Goal: Information Seeking & Learning: Find specific fact

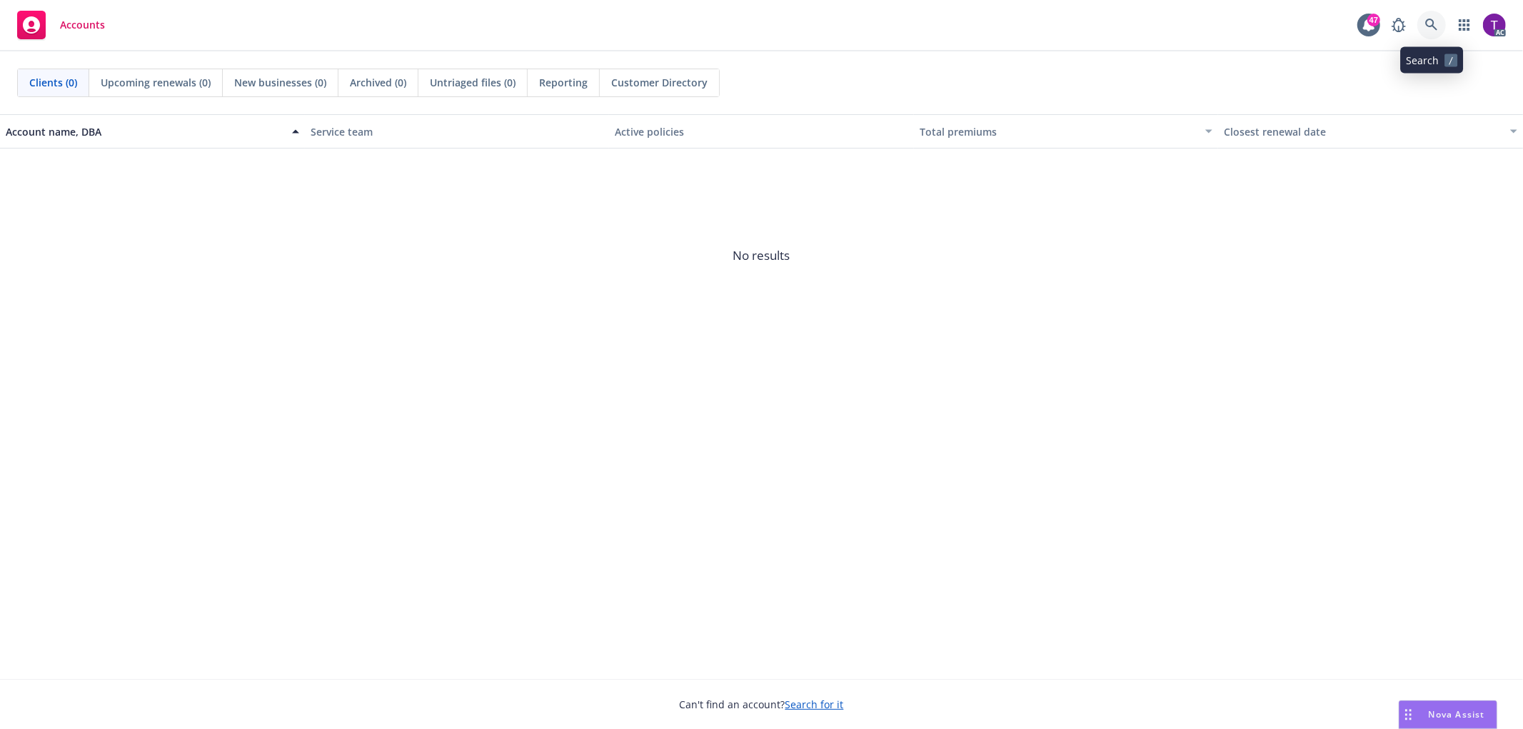
click at [1433, 24] on icon at bounding box center [1431, 25] width 12 height 12
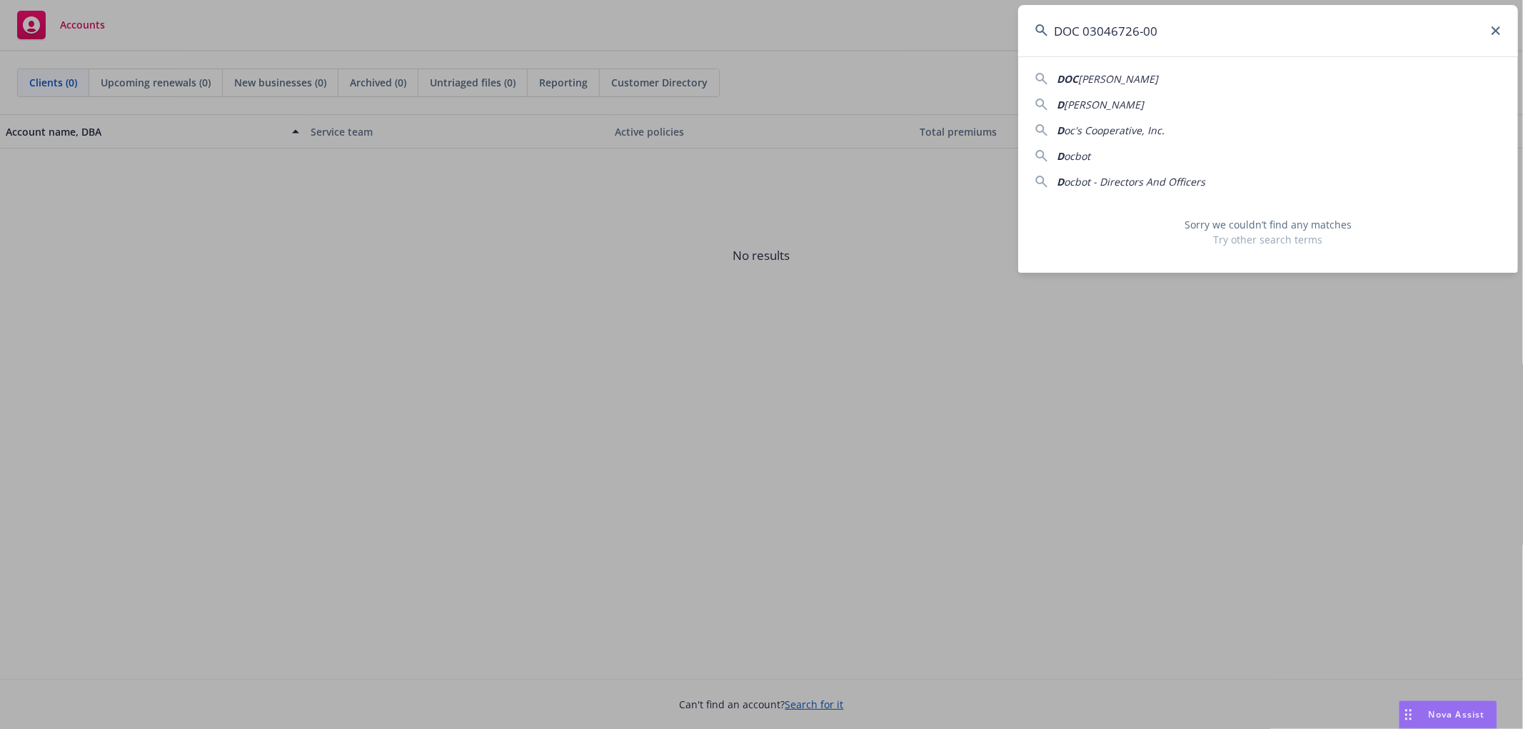
type input "DOC 03046726-00"
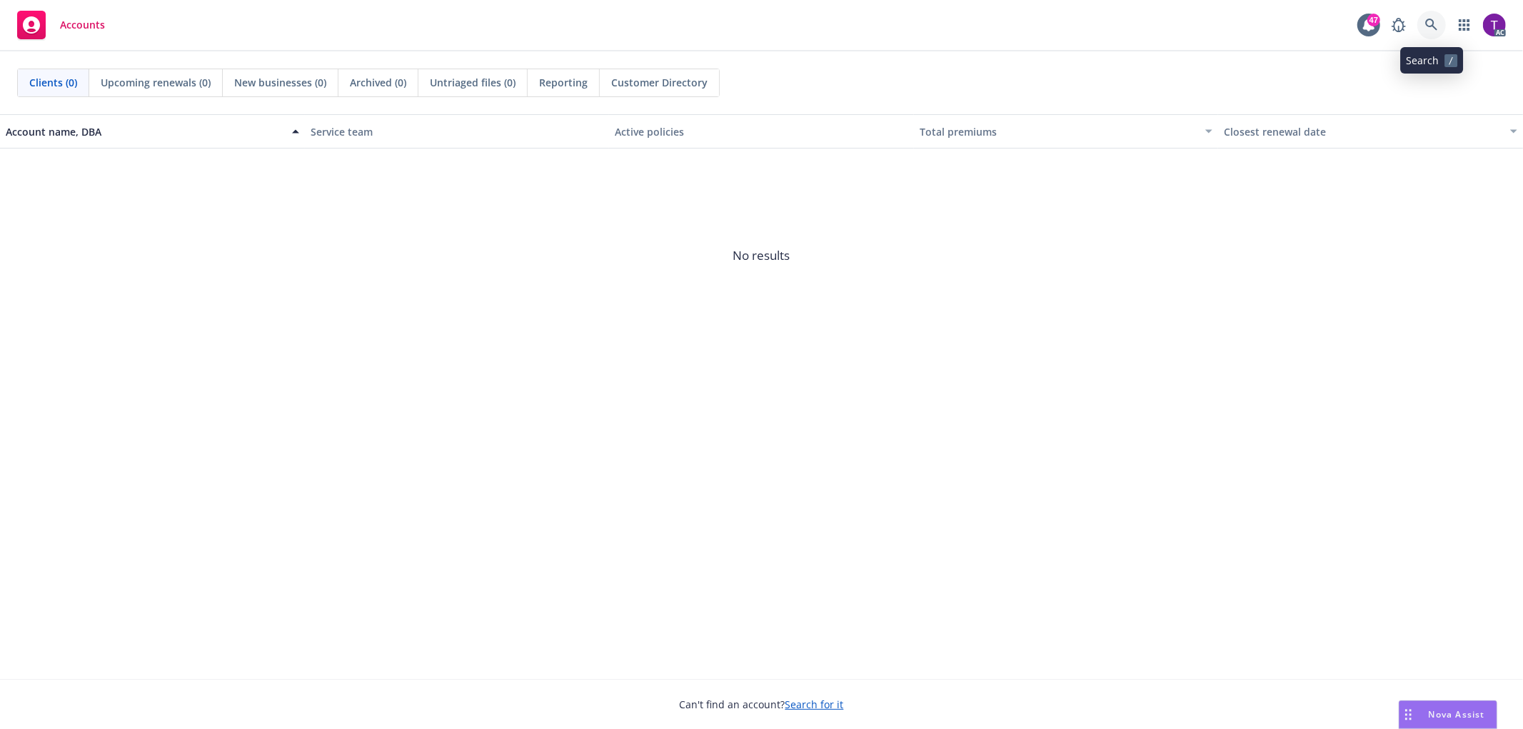
click at [1432, 22] on icon at bounding box center [1431, 25] width 13 height 13
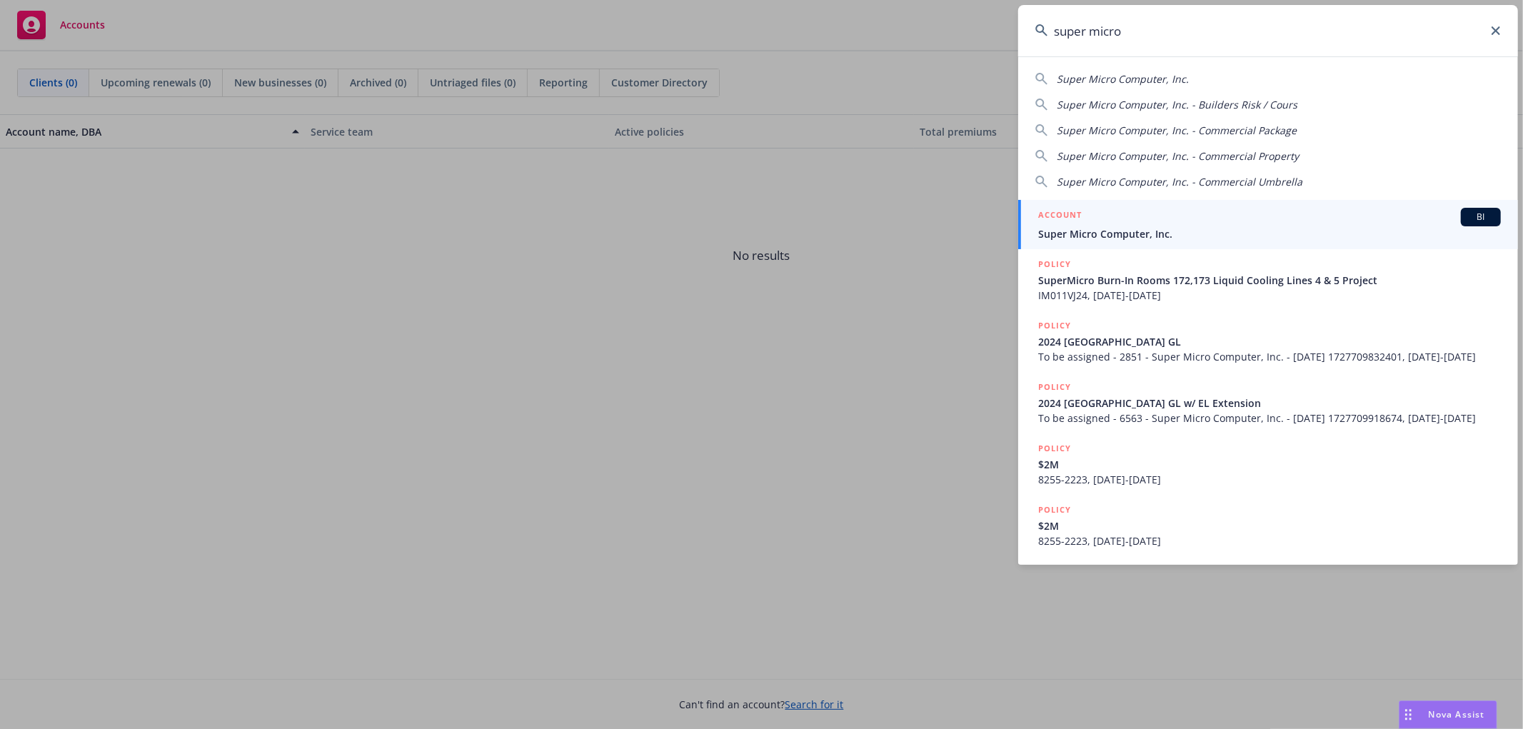
type input "super micro"
click at [1129, 243] on link "ACCOUNT BI Super Micro Computer, Inc." at bounding box center [1268, 224] width 500 height 49
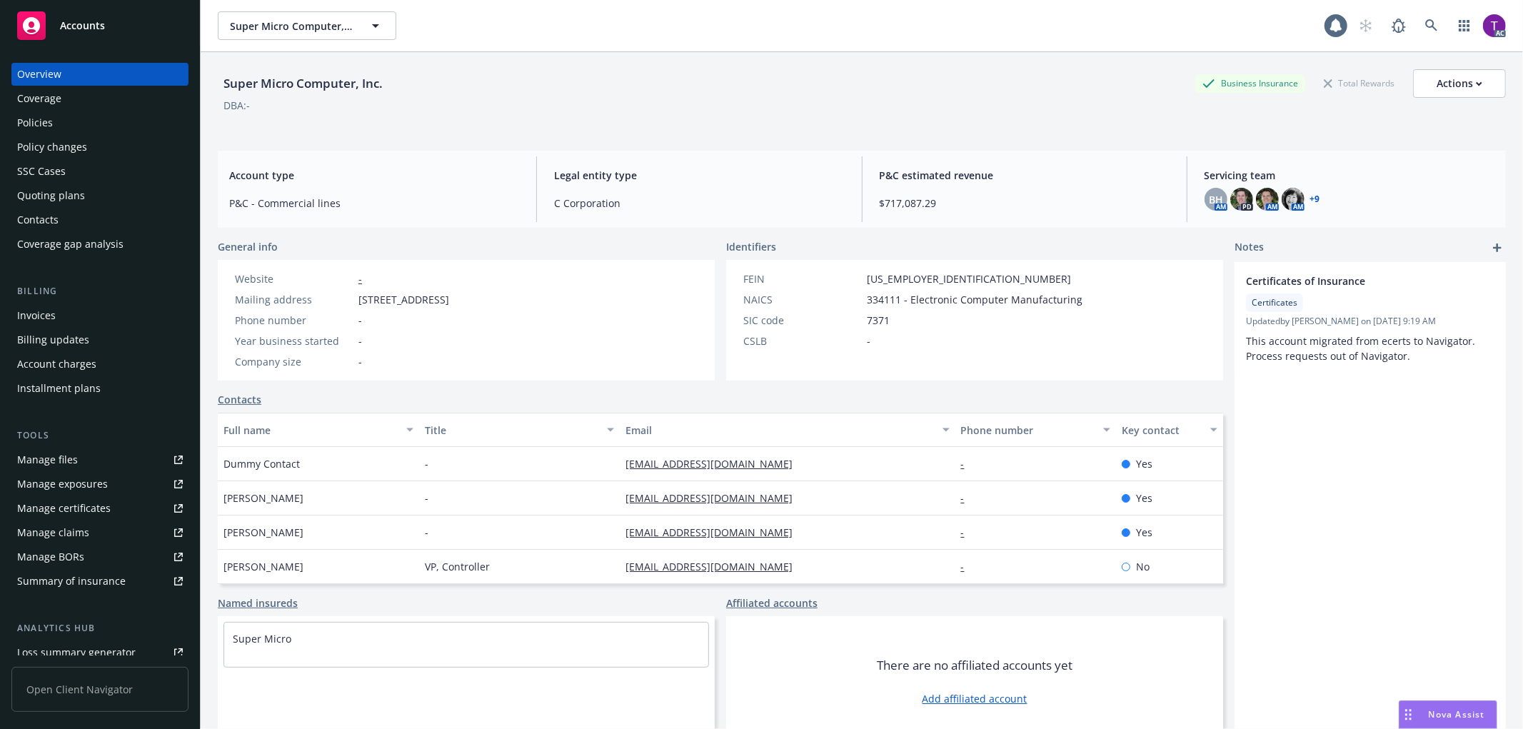
click at [38, 312] on div "Invoices" at bounding box center [36, 315] width 39 height 23
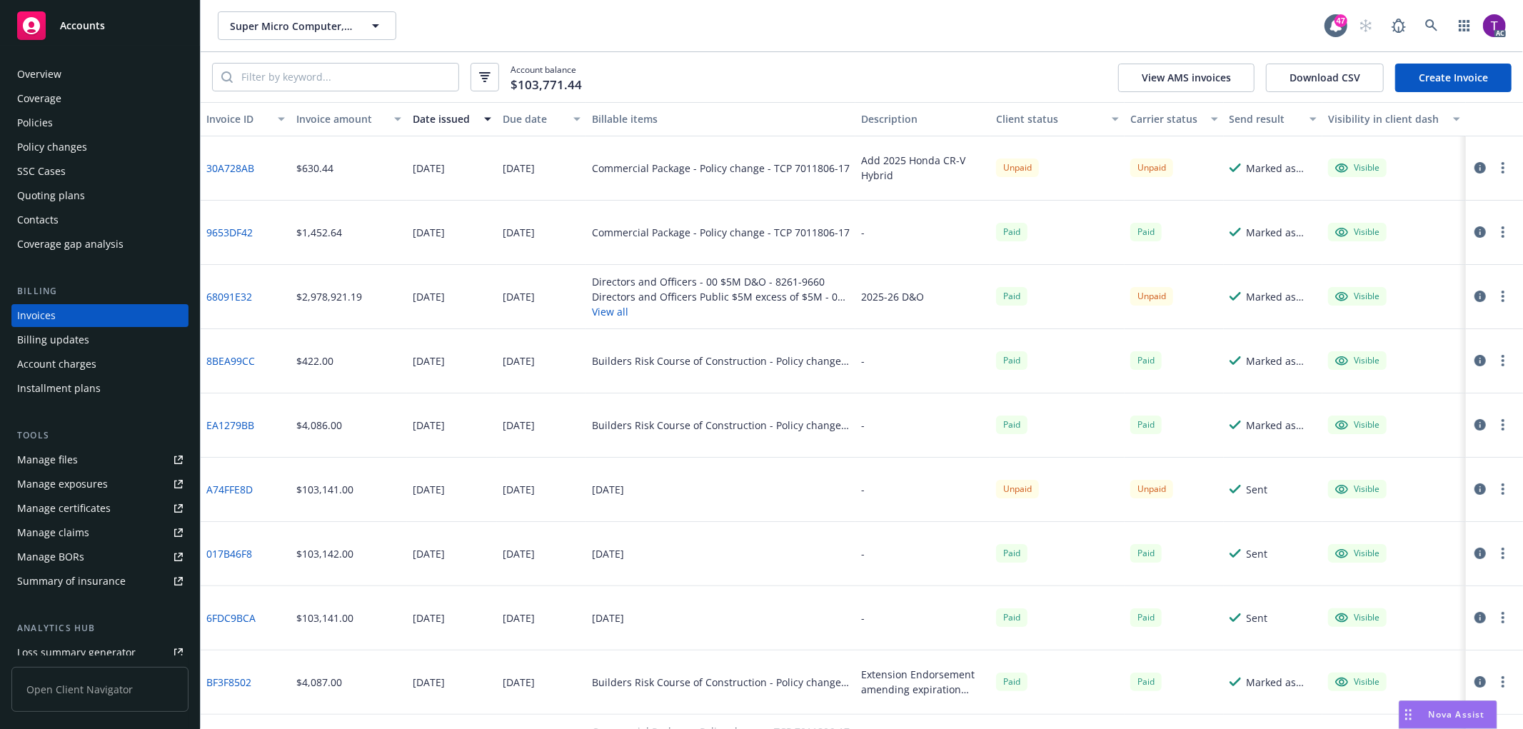
click at [221, 291] on link "68091E32" at bounding box center [229, 296] width 46 height 15
click at [1444, 19] on link at bounding box center [1432, 25] width 29 height 29
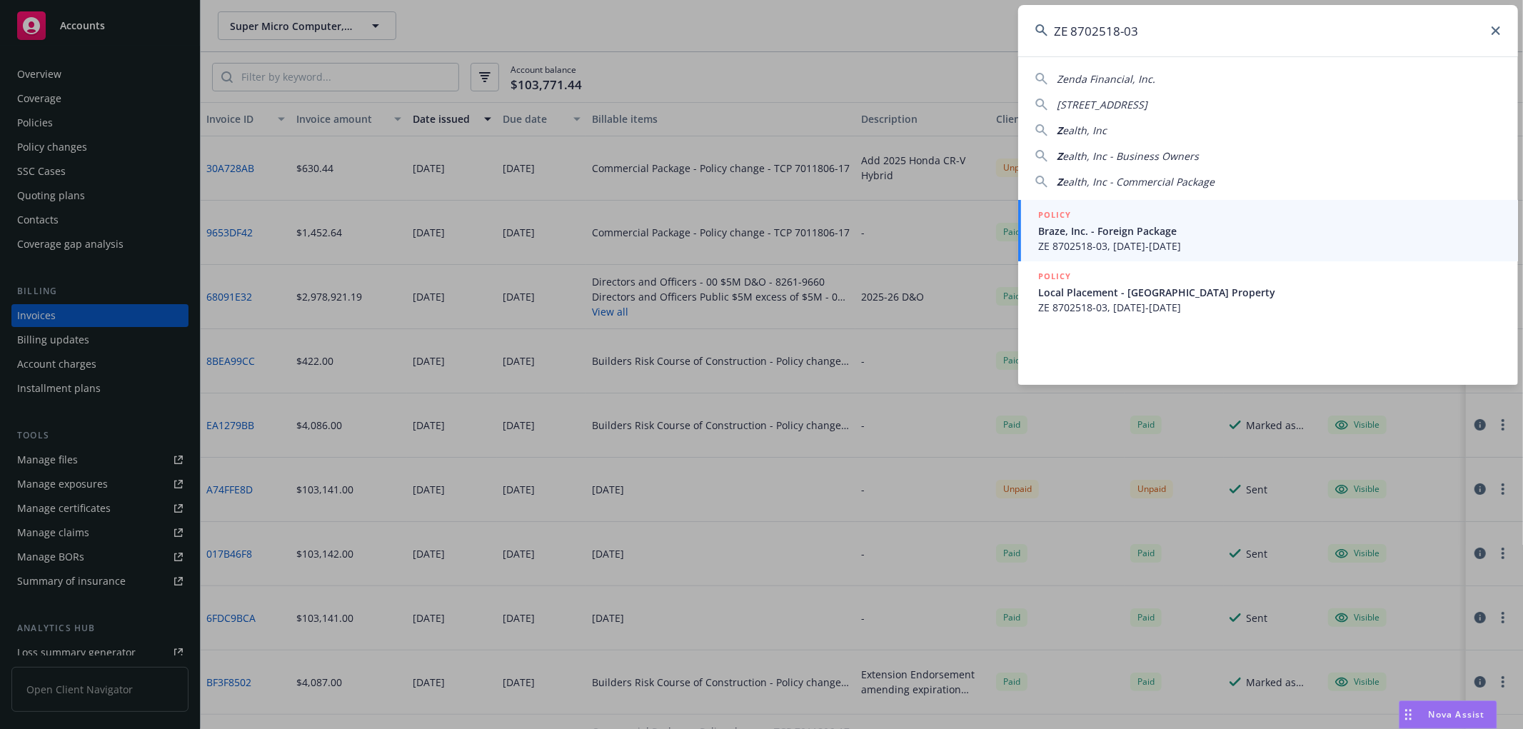
type input "ZE 8702518-03"
click at [1086, 231] on span "Braze, Inc. - Foreign Package" at bounding box center [1269, 231] width 463 height 15
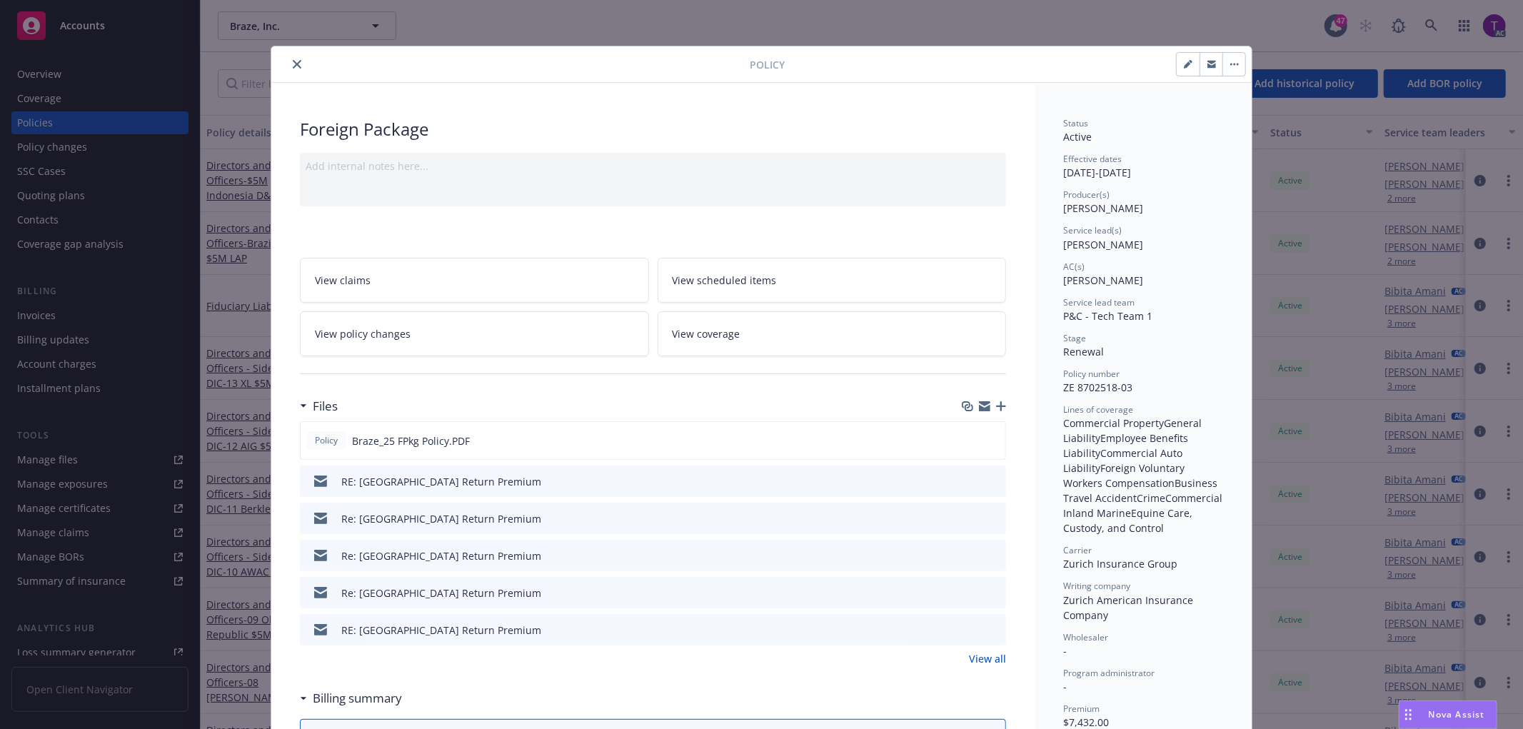
click at [294, 60] on icon "close" at bounding box center [297, 64] width 9 height 9
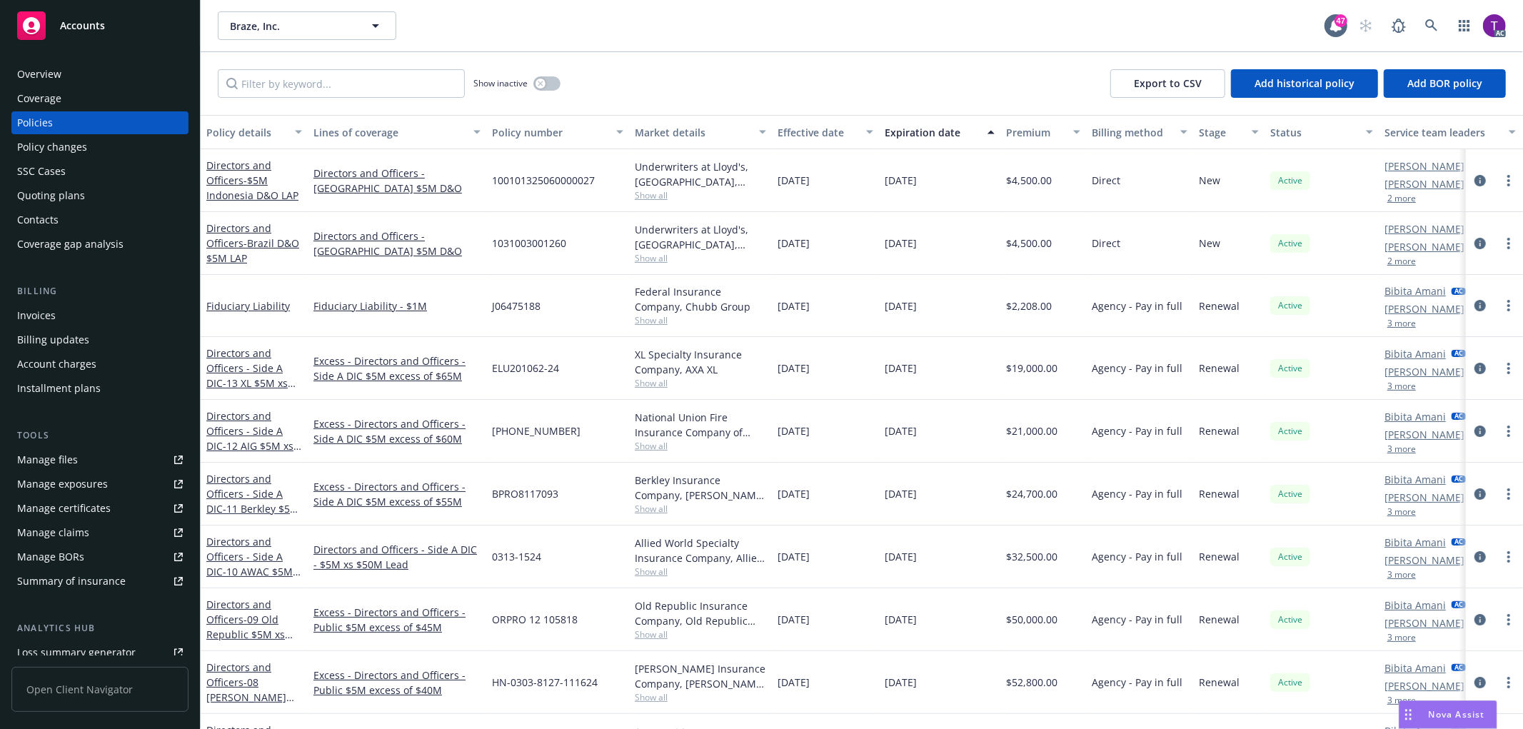
click at [69, 315] on div "Invoices" at bounding box center [100, 315] width 166 height 23
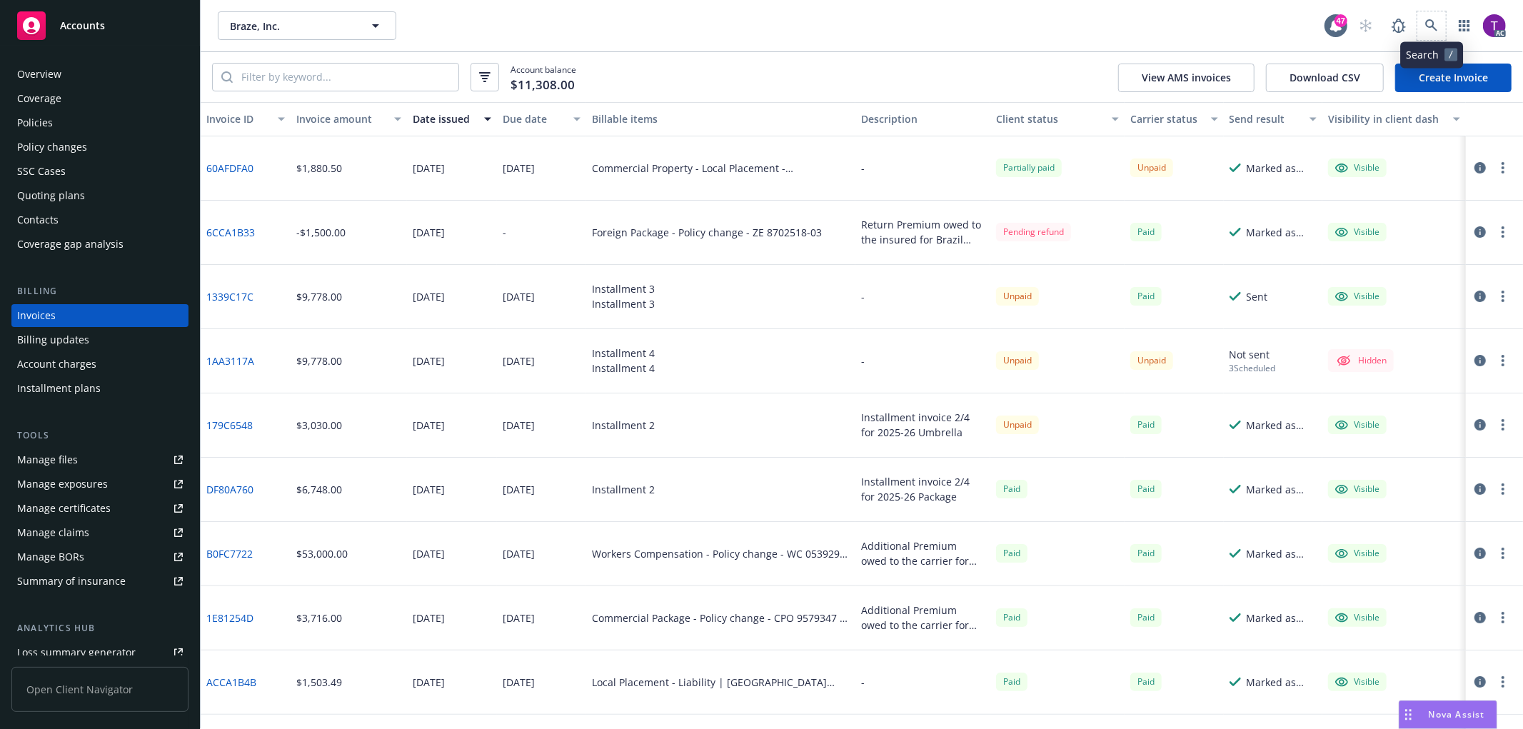
click at [1445, 33] on span at bounding box center [1432, 25] width 29 height 29
click at [1438, 29] on icon at bounding box center [1431, 25] width 13 height 13
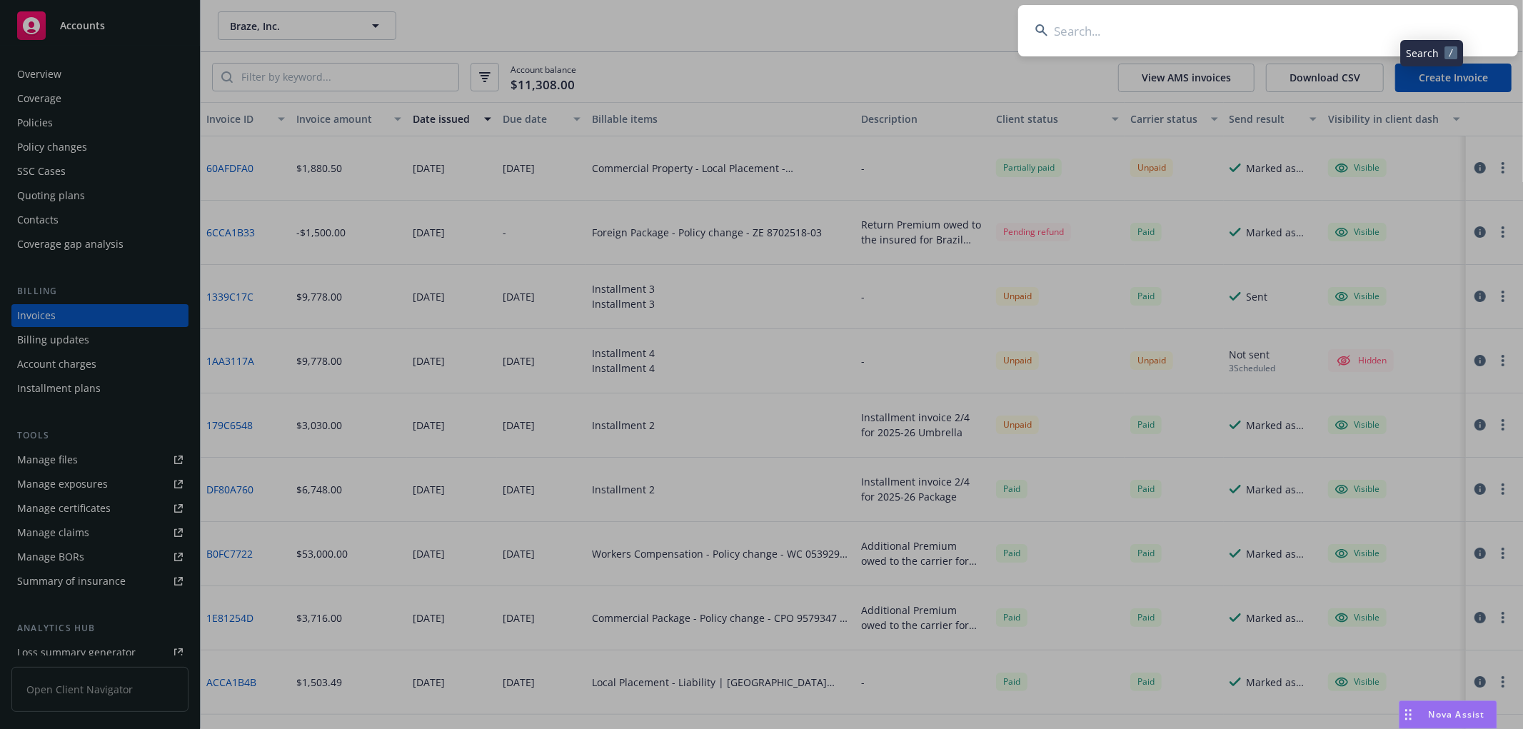
type input "Metropolis Master Condominium Owners Association and Metropolis II Condominium …"
click at [1044, 36] on icon at bounding box center [1041, 30] width 13 height 13
click at [1058, 34] on input at bounding box center [1268, 30] width 500 height 51
paste input "Metropolis Master Condominium Owners Association and Metropolis II Condominium …"
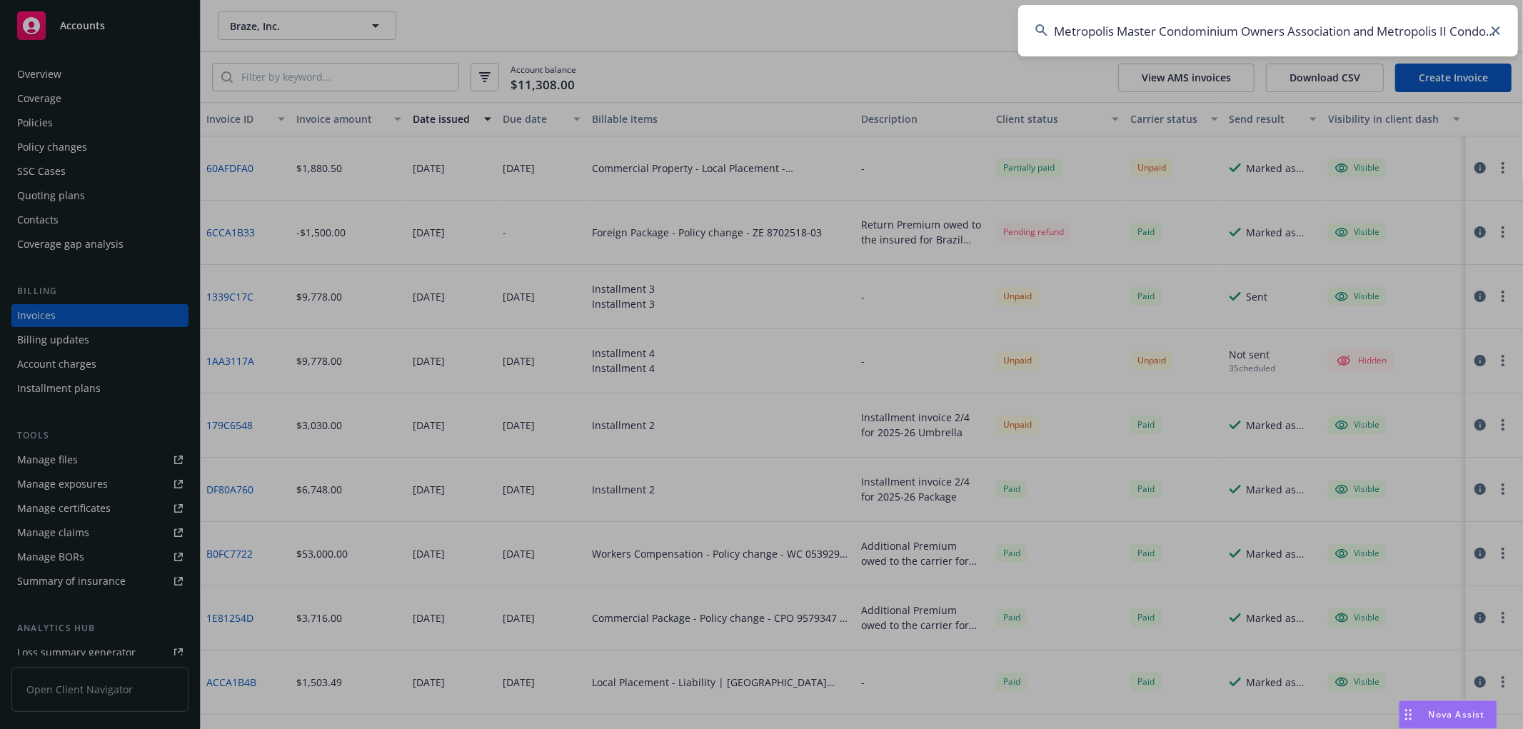
scroll to position [0, 157]
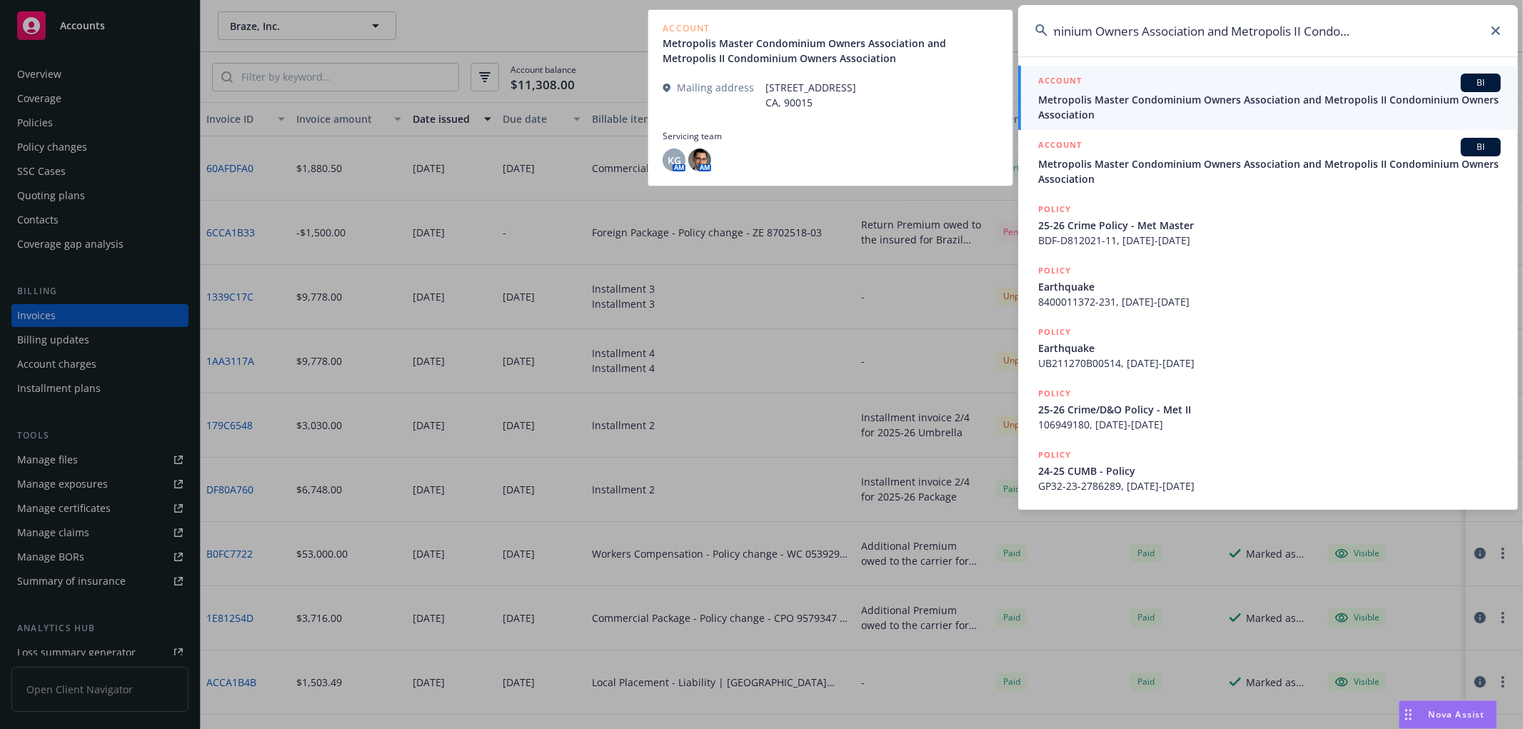
type input "Metropolis Master Condominium Owners Association and Metropolis II Condominium …"
click at [1081, 87] on h5 "ACCOUNT" at bounding box center [1060, 82] width 44 height 17
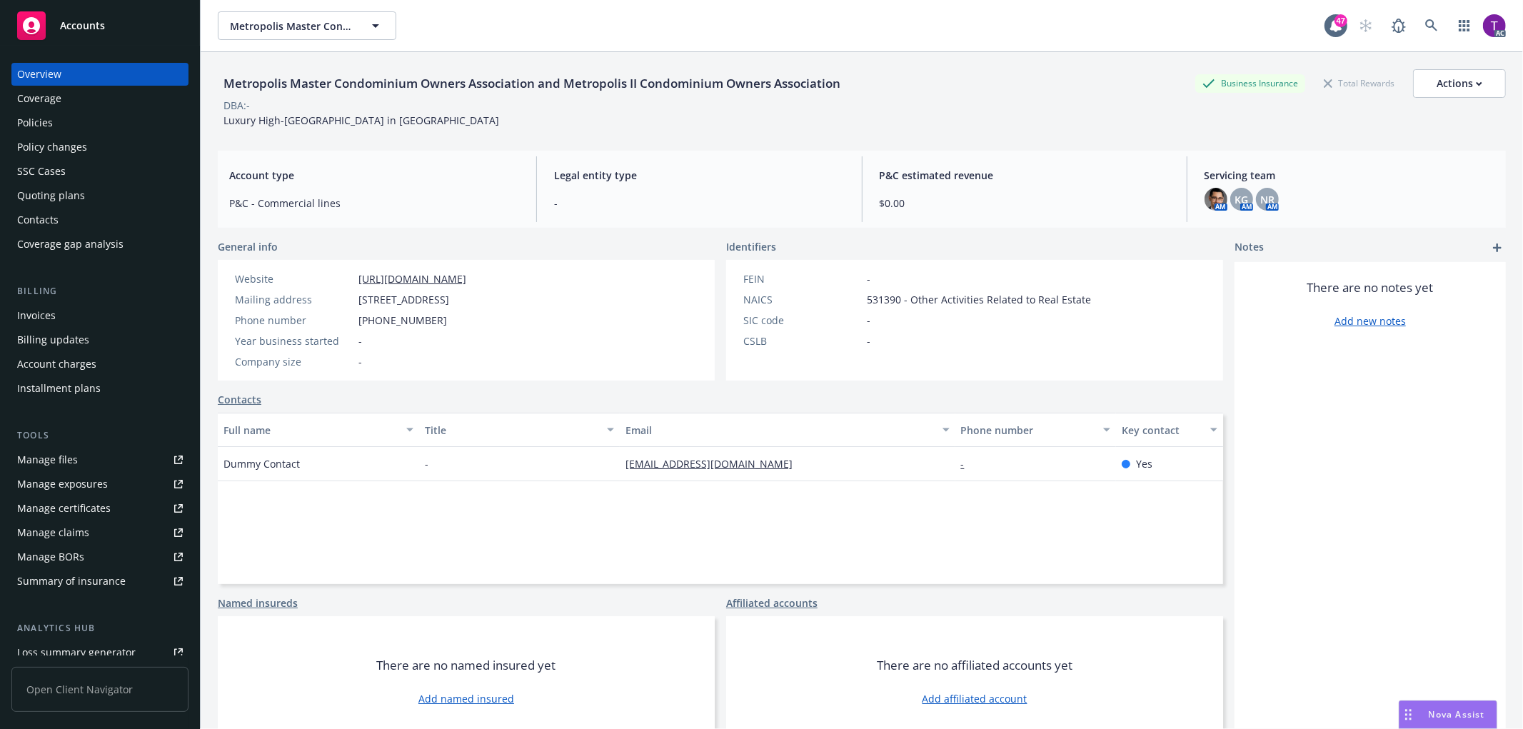
click at [72, 319] on div "Invoices" at bounding box center [100, 315] width 166 height 23
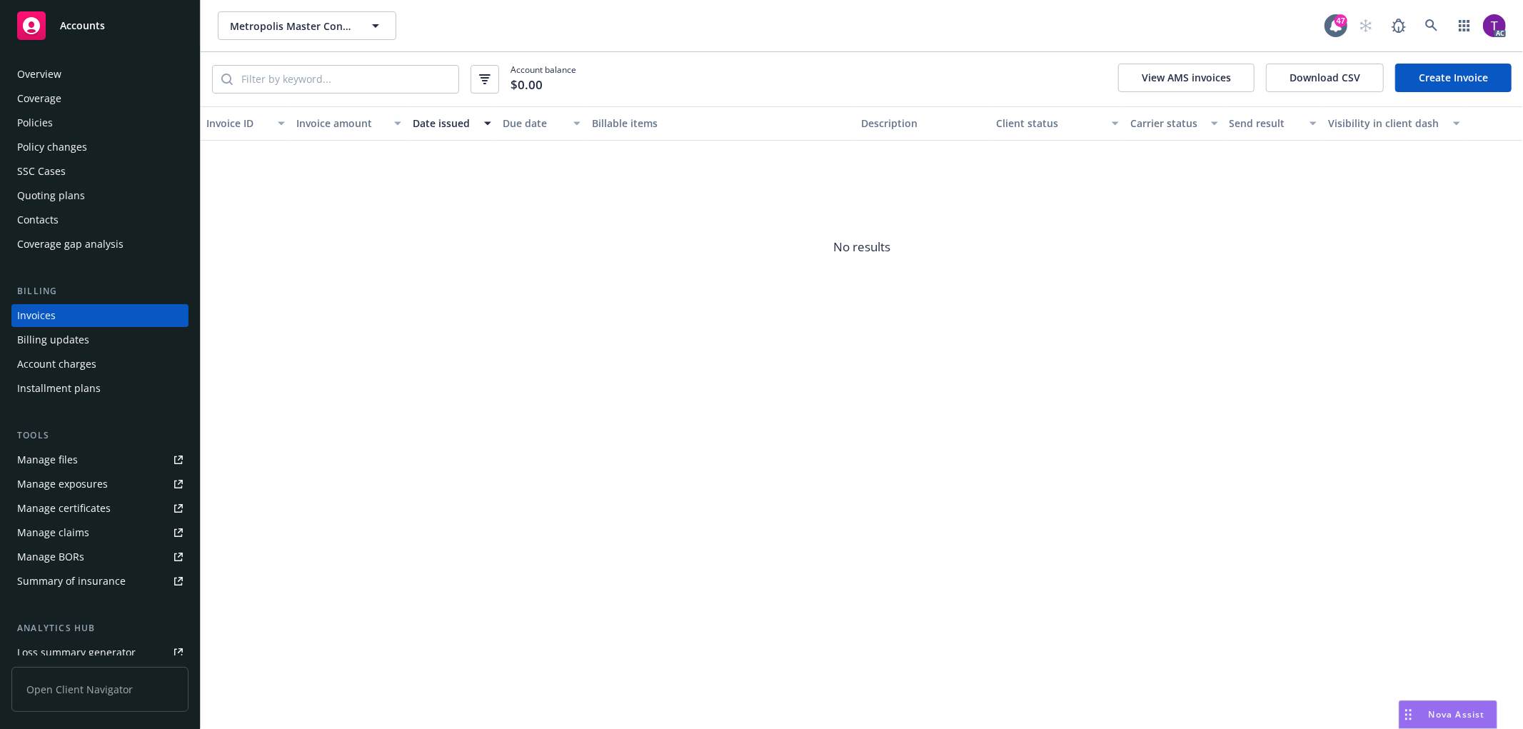
click at [1425, 10] on div "Metropolis Master Condominium Owners Association and Metropolis II Condominium …" at bounding box center [862, 25] width 1323 height 51
click at [1425, 19] on icon at bounding box center [1431, 25] width 13 height 13
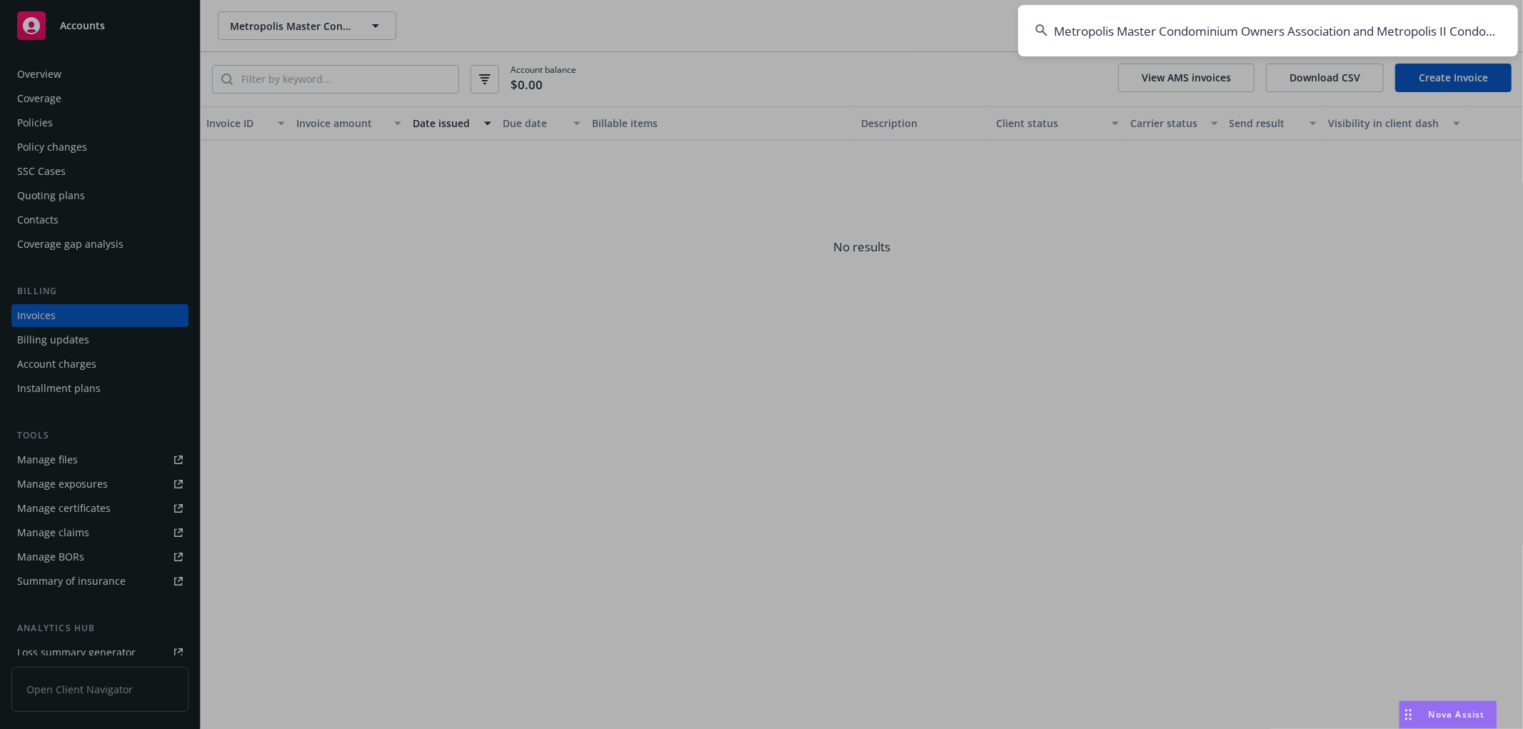
scroll to position [0, 157]
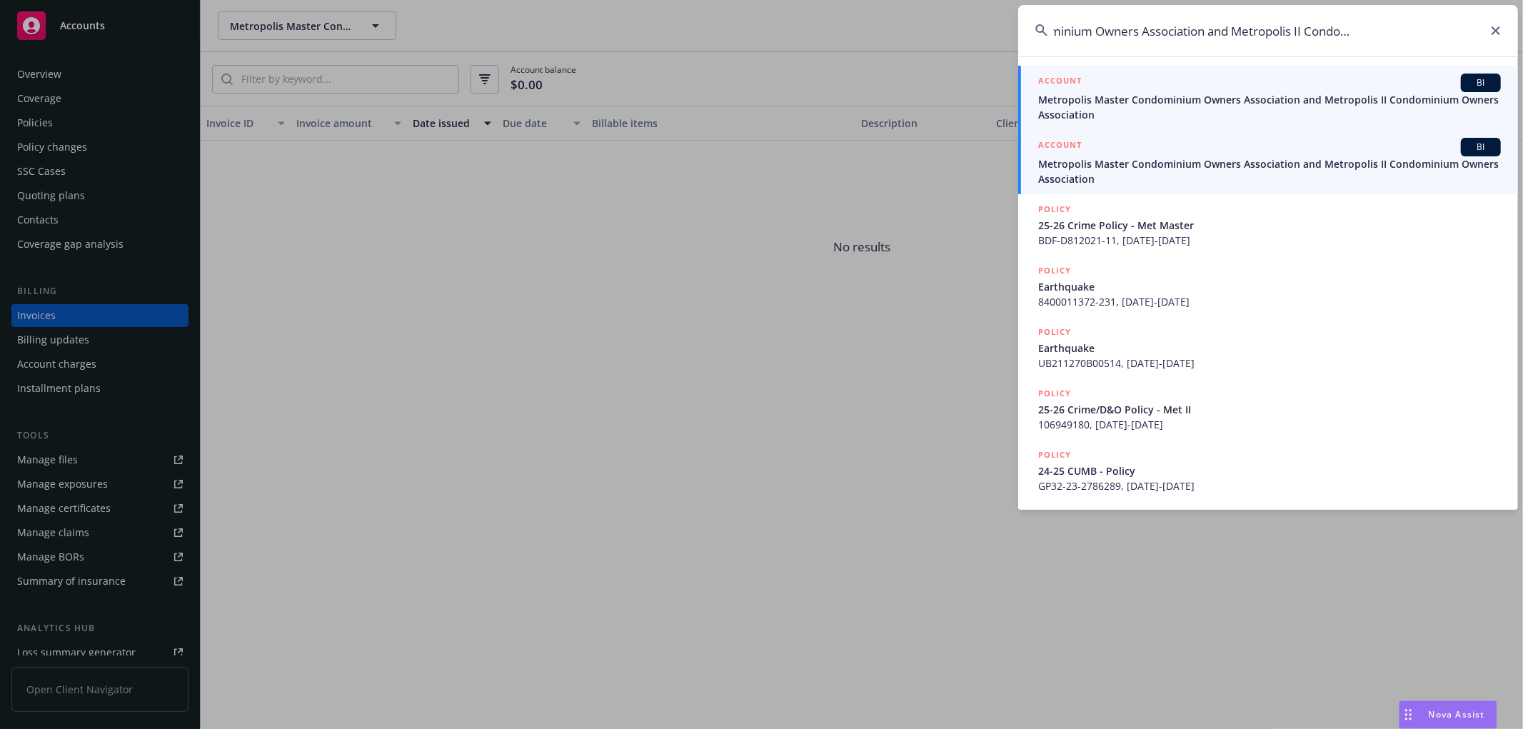
type input "Metropolis Master Condominium Owners Association and Metropolis II Condominium …"
click at [1148, 157] on span "Metropolis Master Condominium Owners Association and Metropolis II Condominium …" at bounding box center [1269, 171] width 463 height 30
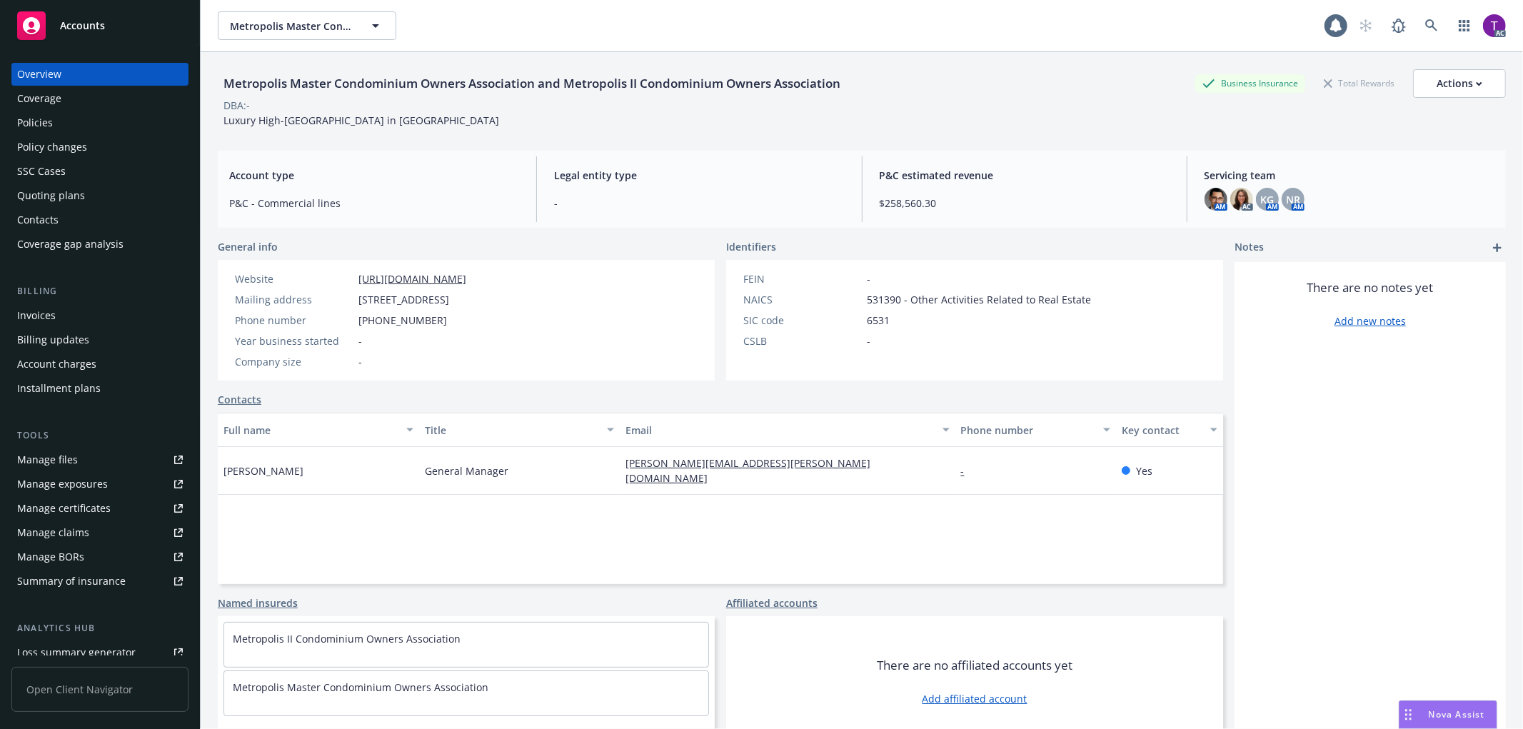
click at [45, 297] on div "Billing" at bounding box center [99, 291] width 177 height 14
click at [41, 329] on div "Billing updates" at bounding box center [53, 340] width 72 height 23
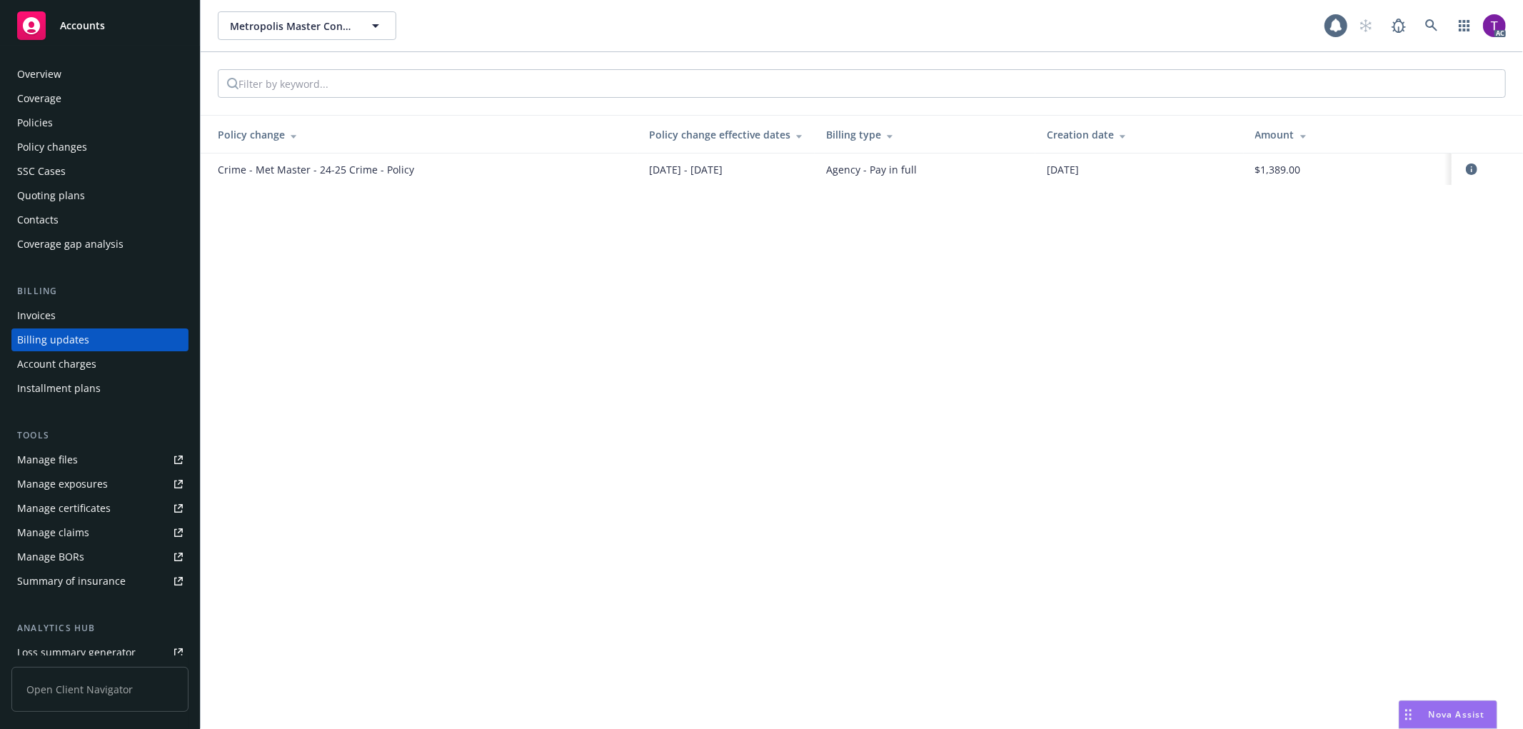
click at [46, 319] on div "Invoices" at bounding box center [36, 315] width 39 height 23
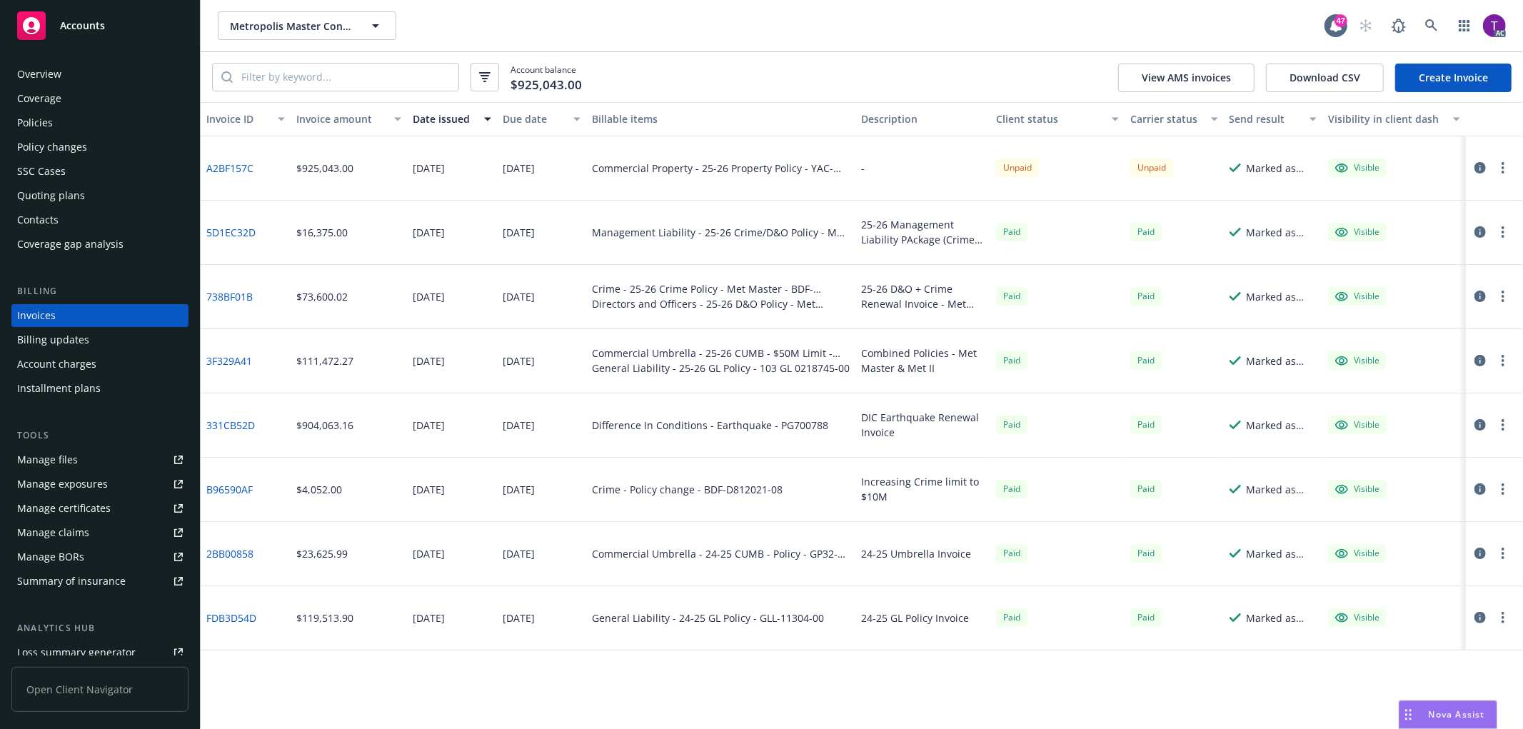
click at [243, 169] on link "A2BF157C" at bounding box center [229, 168] width 47 height 15
click at [1480, 164] on icon "button" at bounding box center [1480, 167] width 11 height 11
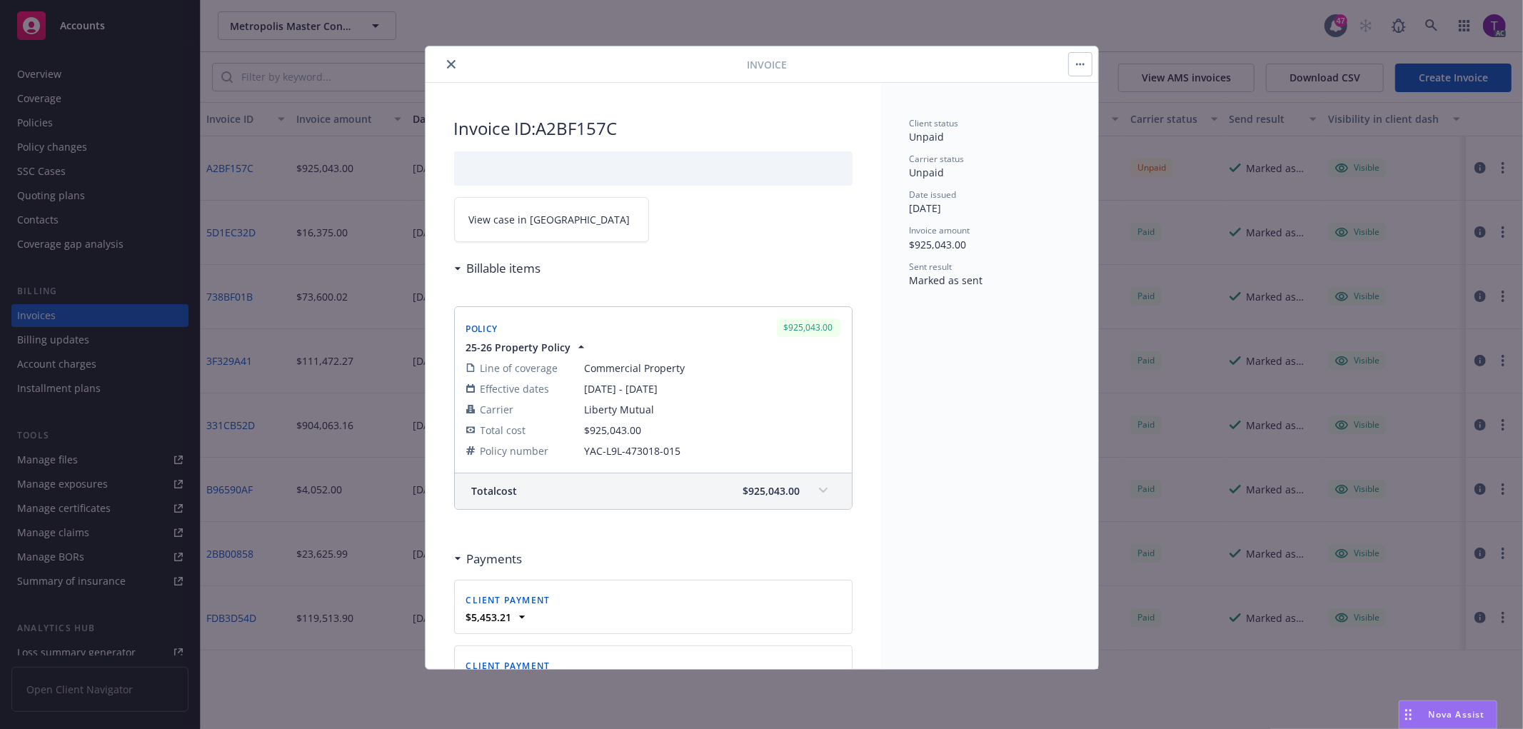
click at [513, 230] on link "View case in SSC" at bounding box center [551, 219] width 195 height 45
click at [443, 65] on button "close" at bounding box center [451, 64] width 17 height 17
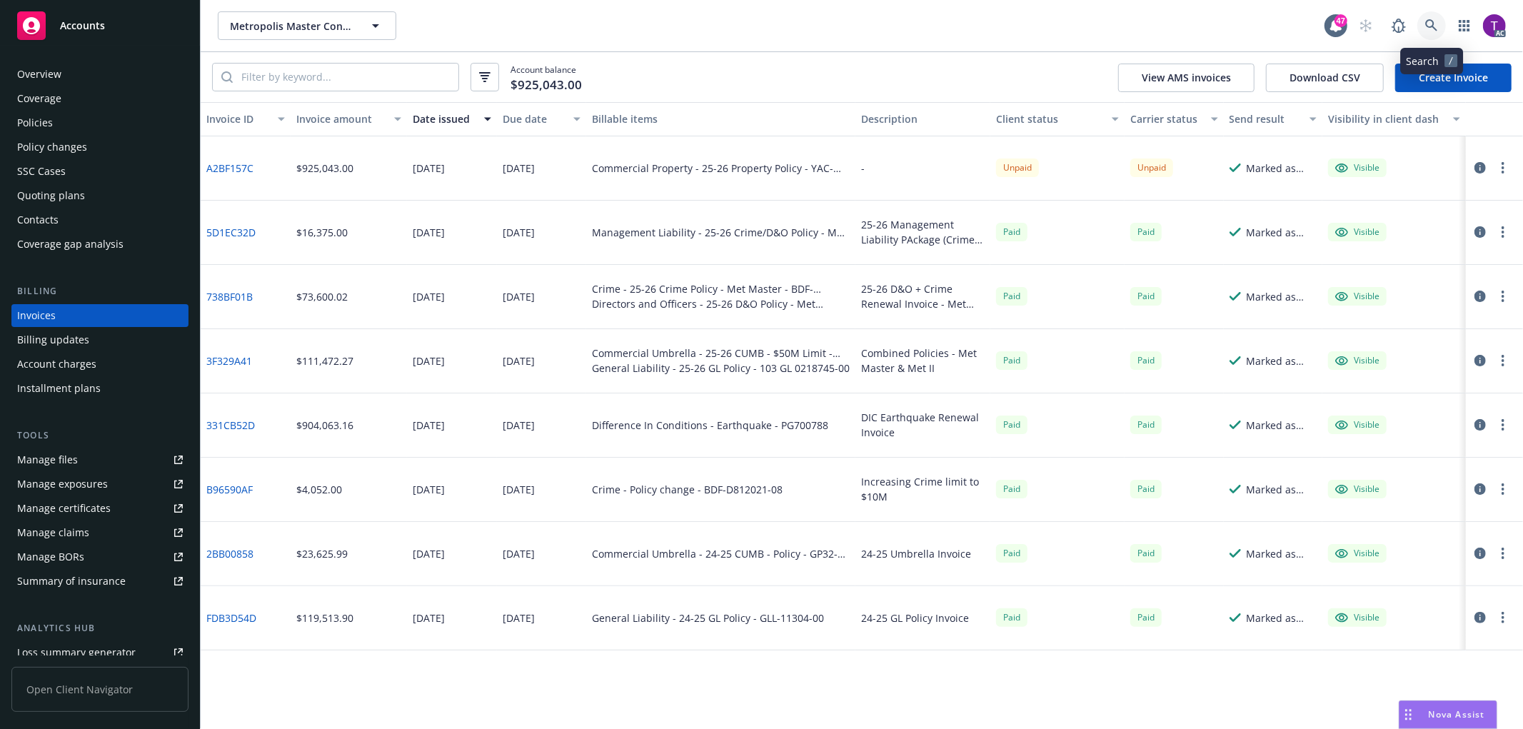
click at [1435, 24] on icon at bounding box center [1431, 25] width 13 height 13
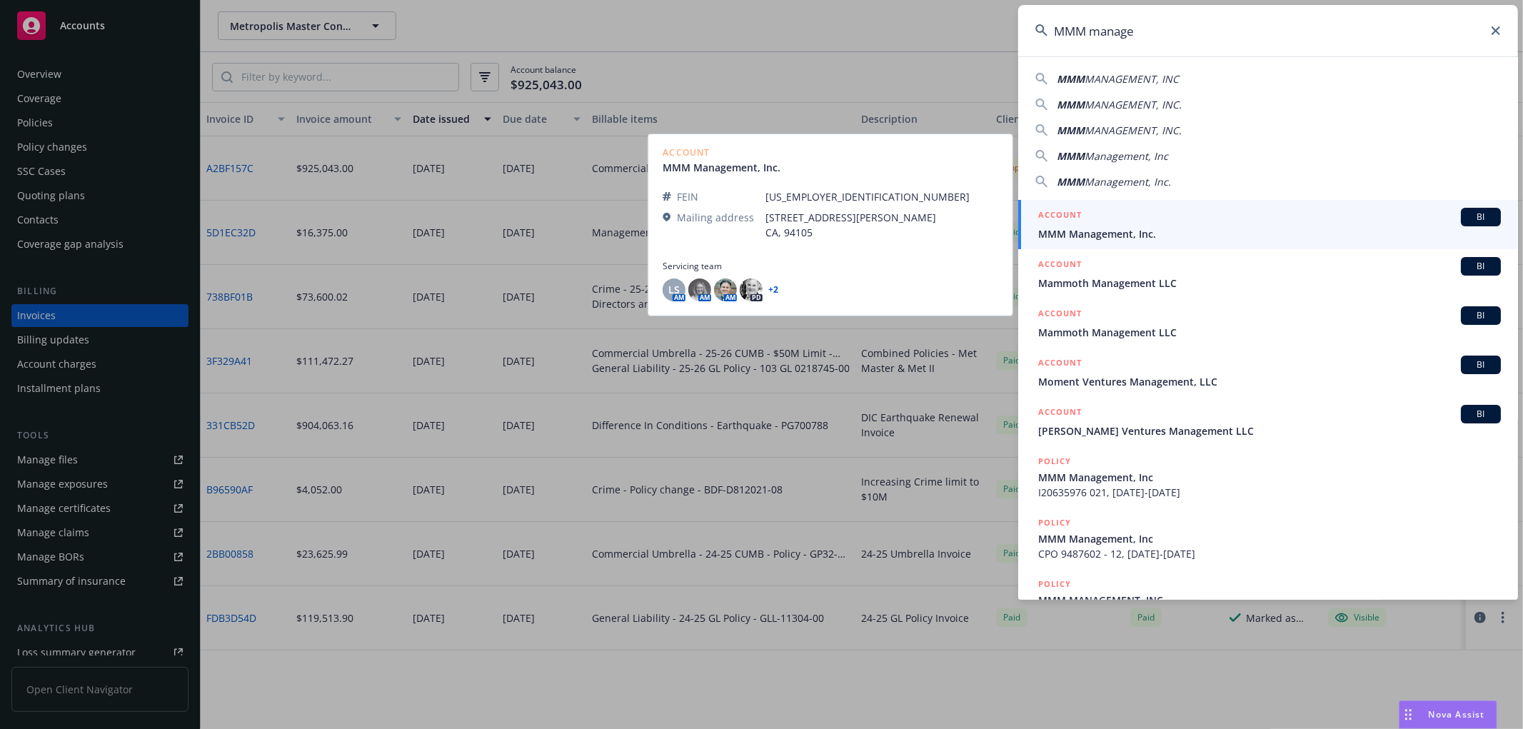
type input "MMM manage"
click at [1247, 211] on div "ACCOUNT BI" at bounding box center [1269, 217] width 463 height 19
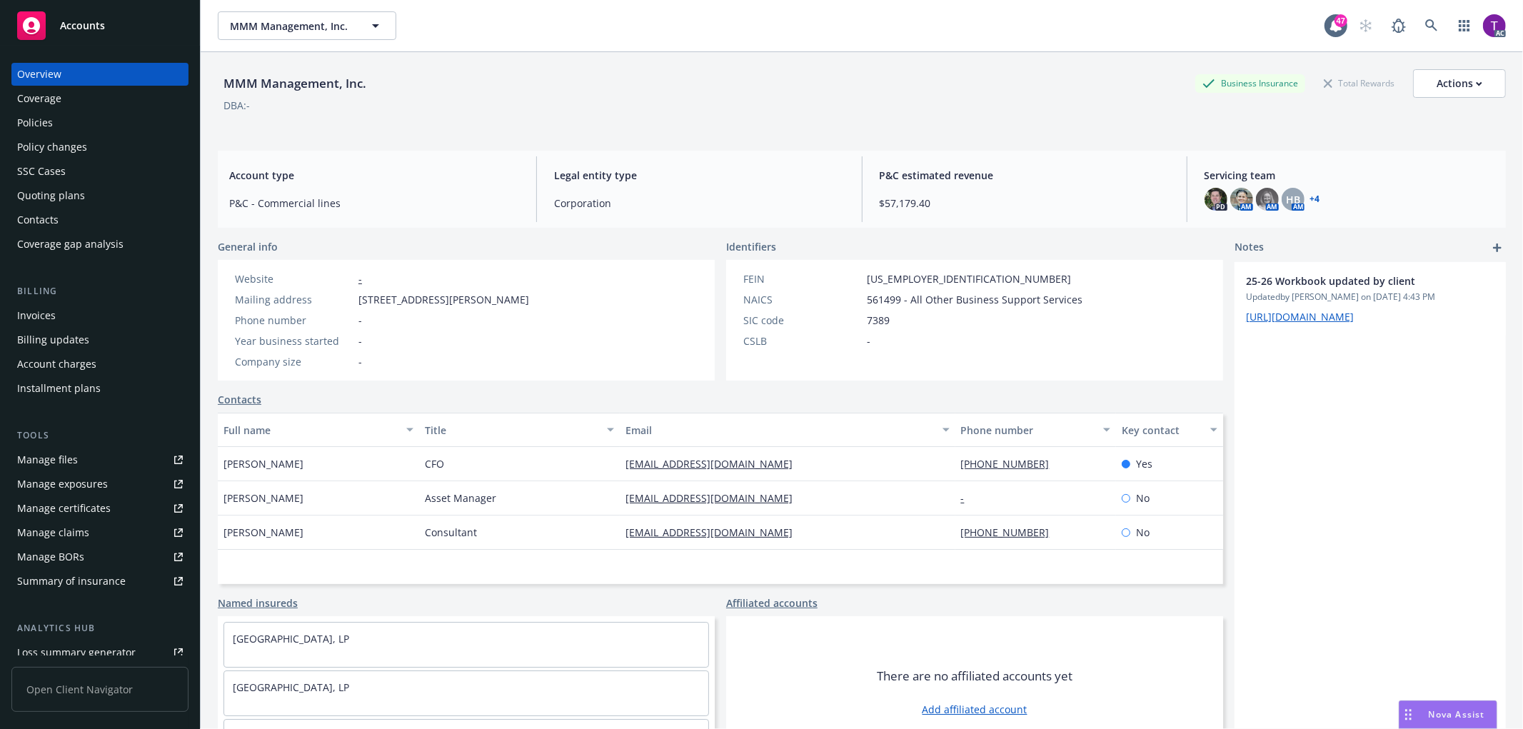
click at [21, 311] on div "Invoices" at bounding box center [36, 315] width 39 height 23
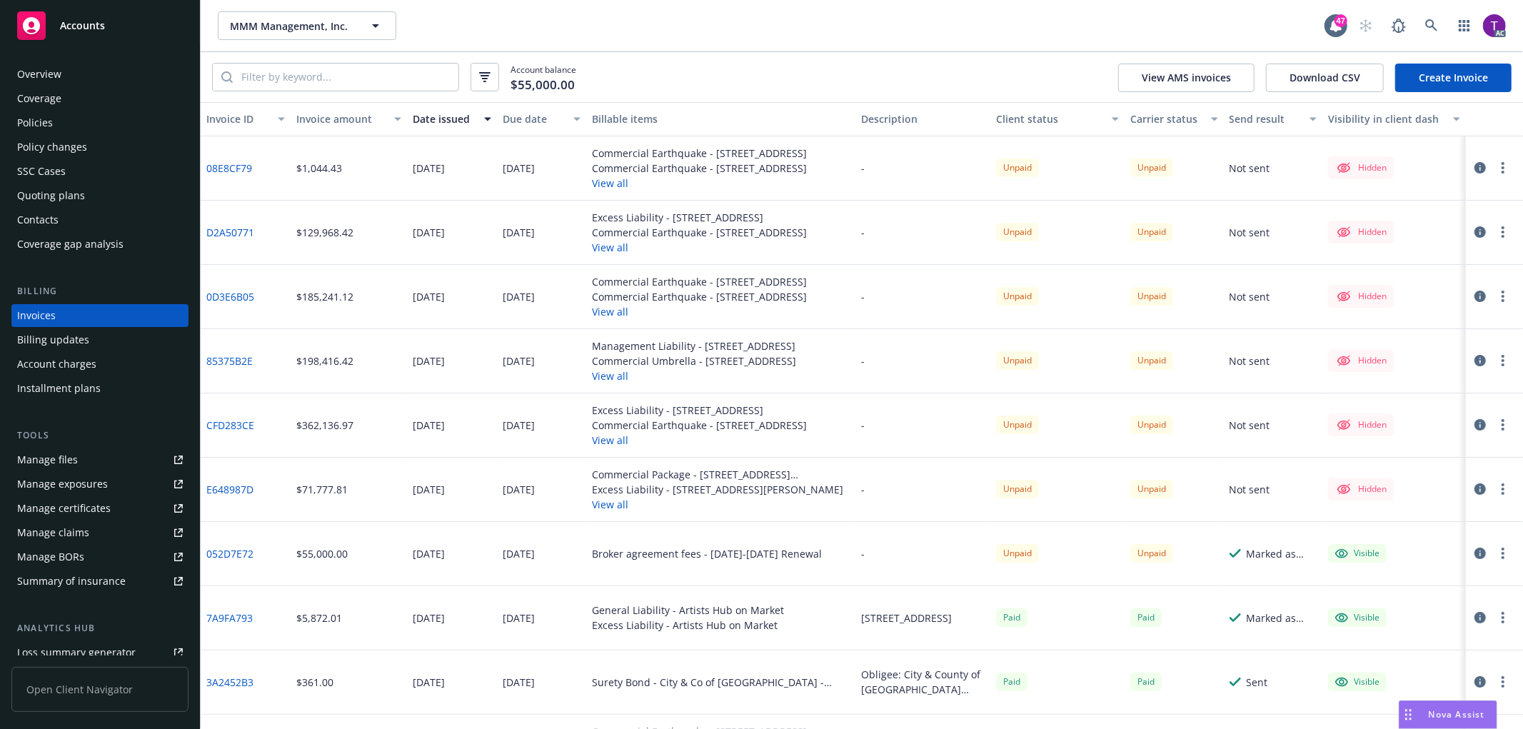
click at [219, 290] on link "0D3E6B05" at bounding box center [230, 296] width 48 height 15
click at [307, 359] on div "$198,416.42" at bounding box center [324, 360] width 57 height 15
click at [245, 357] on link "85375B2E" at bounding box center [229, 360] width 46 height 15
click at [62, 113] on div "Policies" at bounding box center [100, 122] width 166 height 23
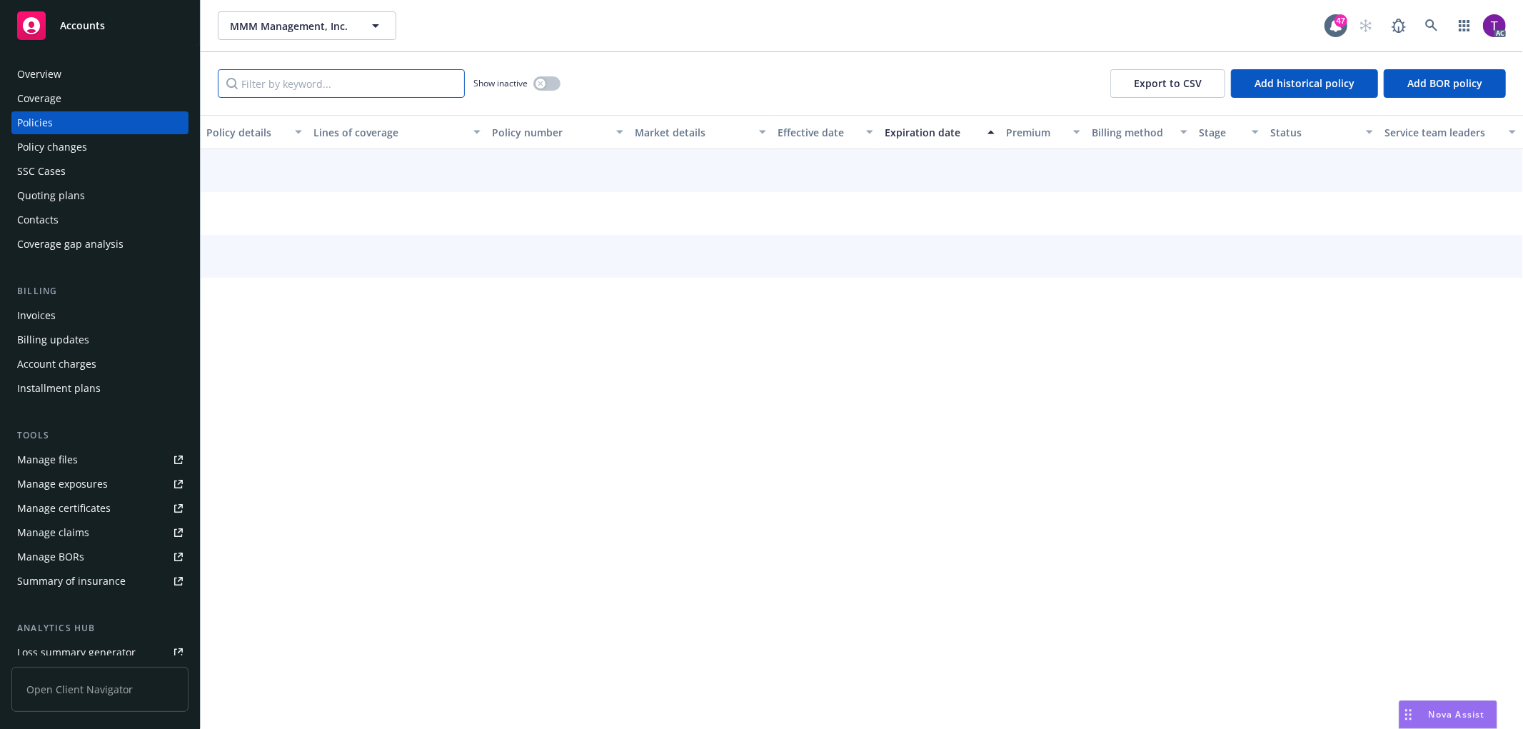
click at [264, 74] on input "Filter by keyword..." at bounding box center [341, 83] width 247 height 29
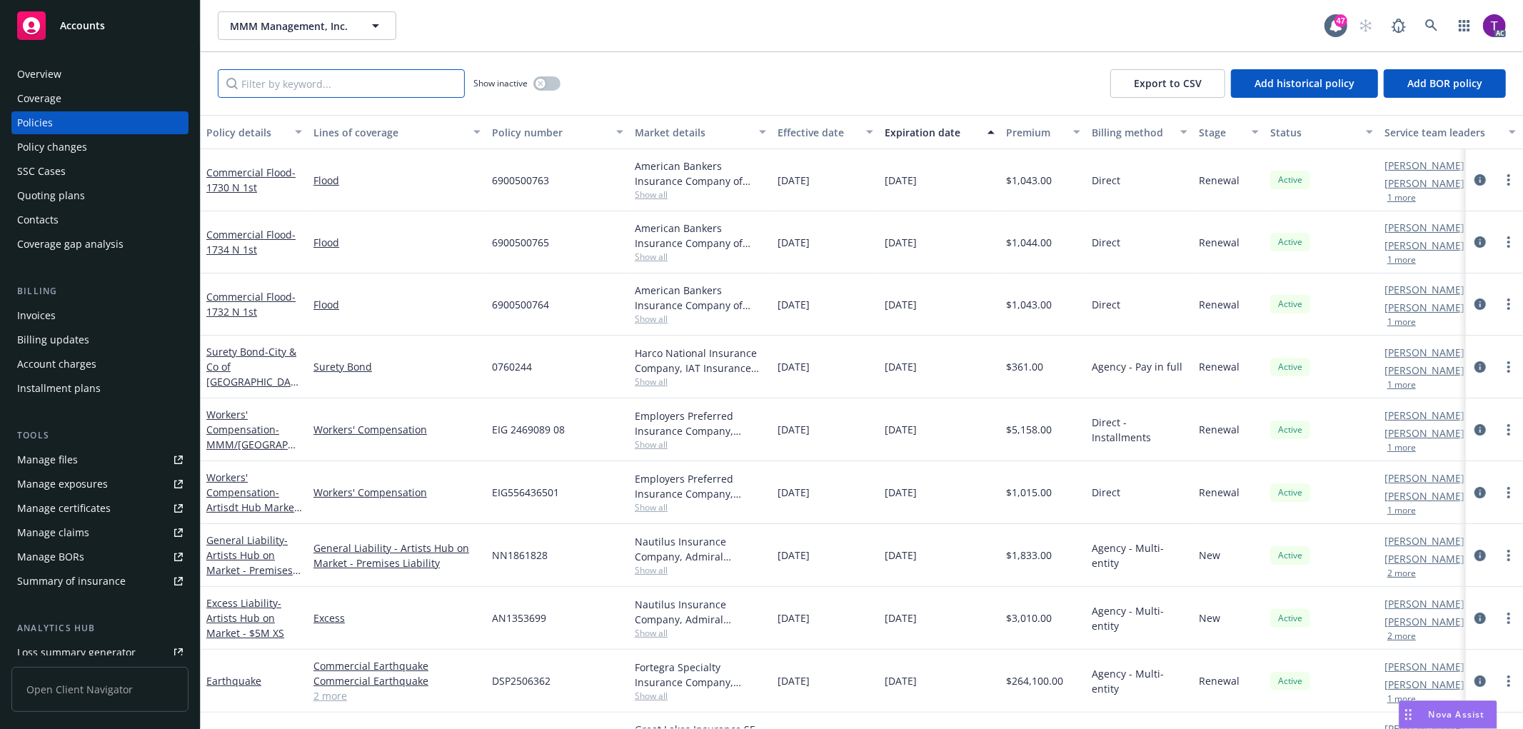
paste input "107283207"
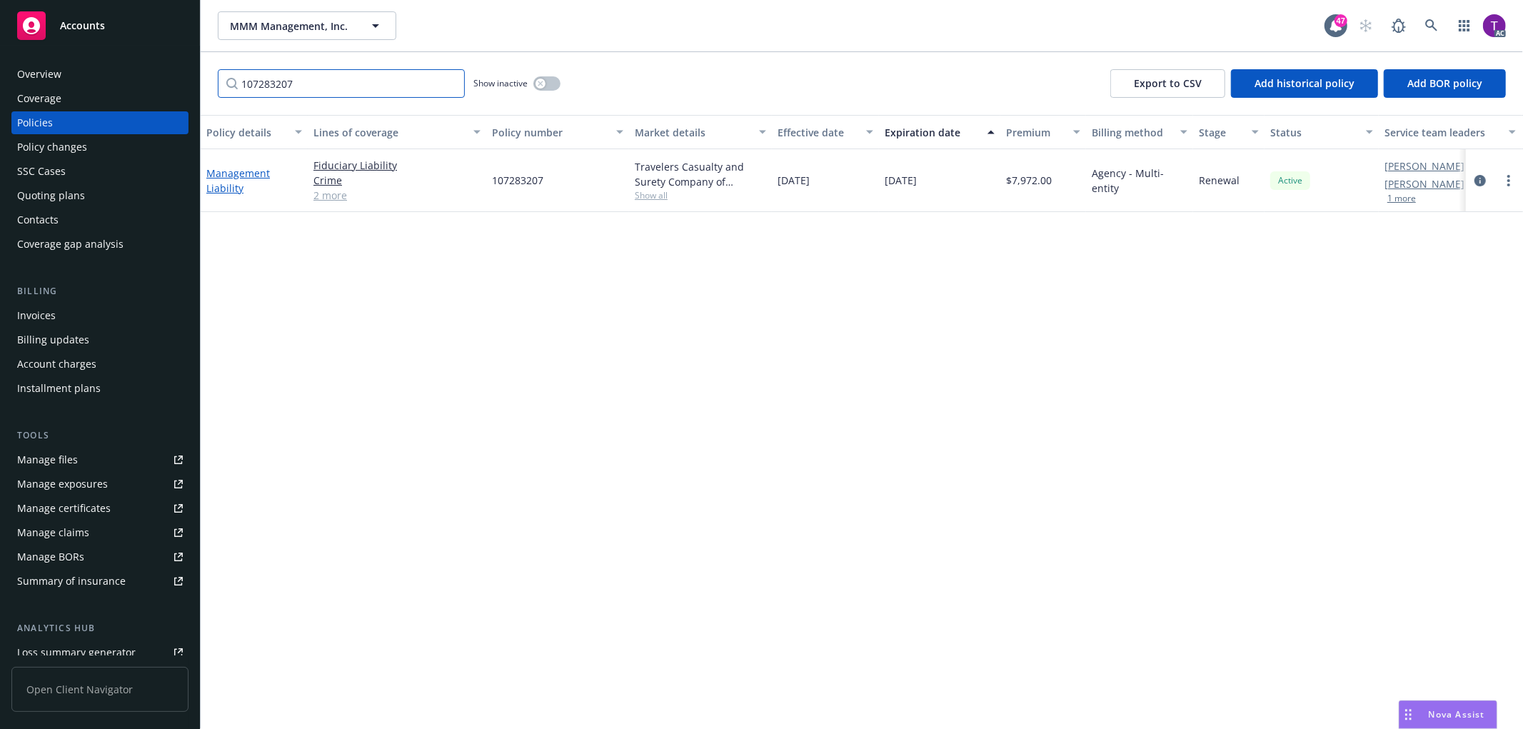
type input "107283207"
click at [224, 177] on link "Management Liability" at bounding box center [238, 180] width 64 height 29
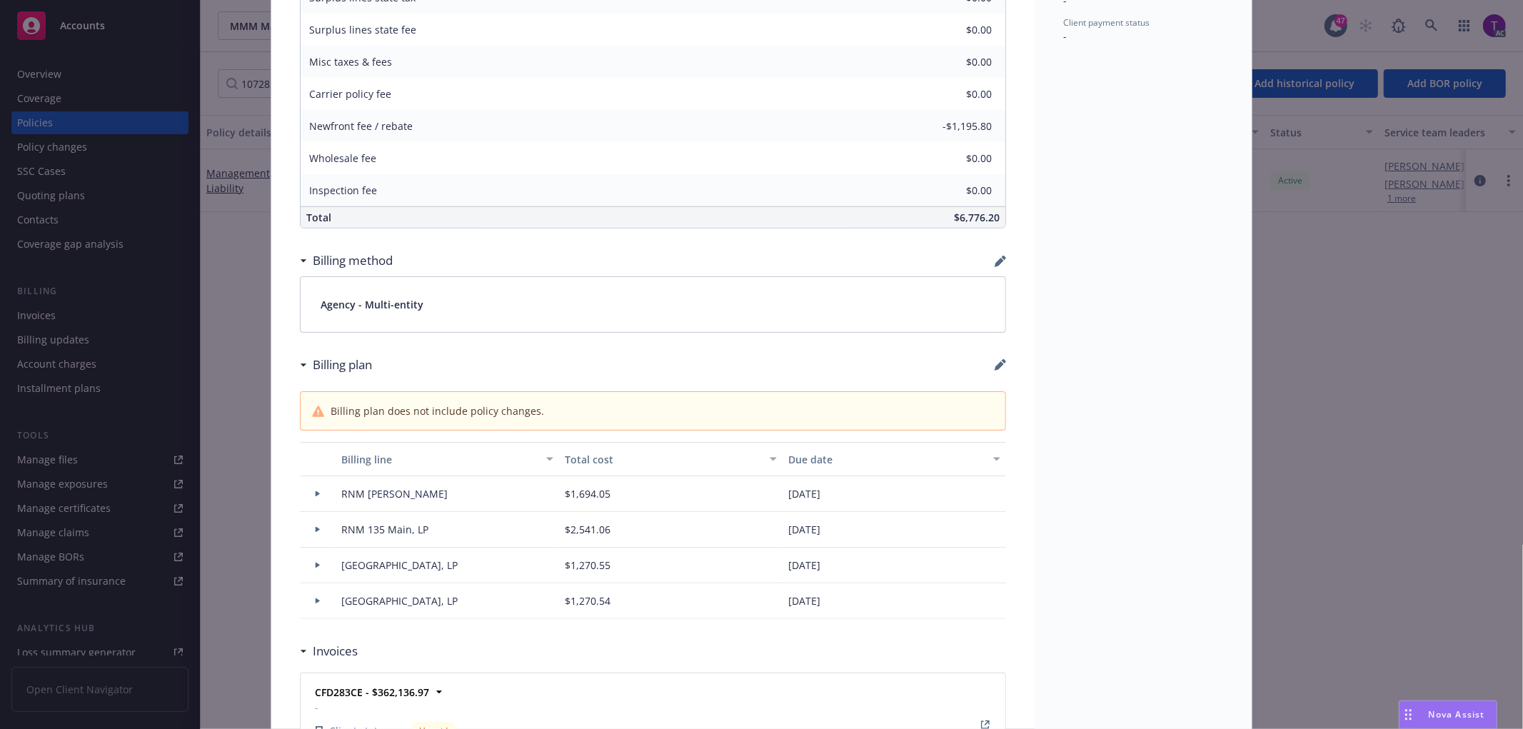
scroll to position [831, 0]
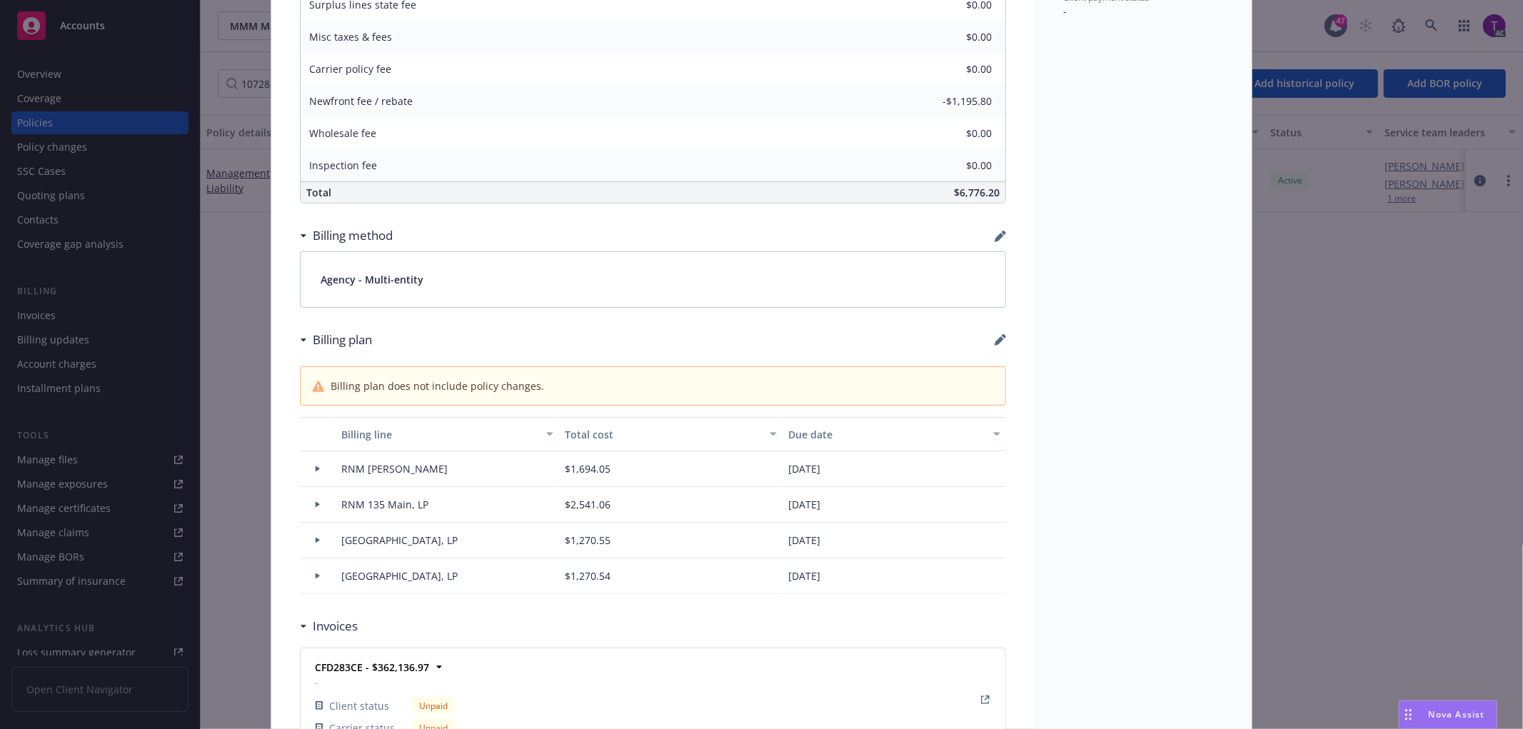
click at [210, 286] on div "Policy Management Liability Add internal notes here... View claims View schedul…" at bounding box center [761, 364] width 1523 height 729
click at [62, 313] on div "Policy Management Liability Add internal notes here... View claims View schedul…" at bounding box center [761, 364] width 1523 height 729
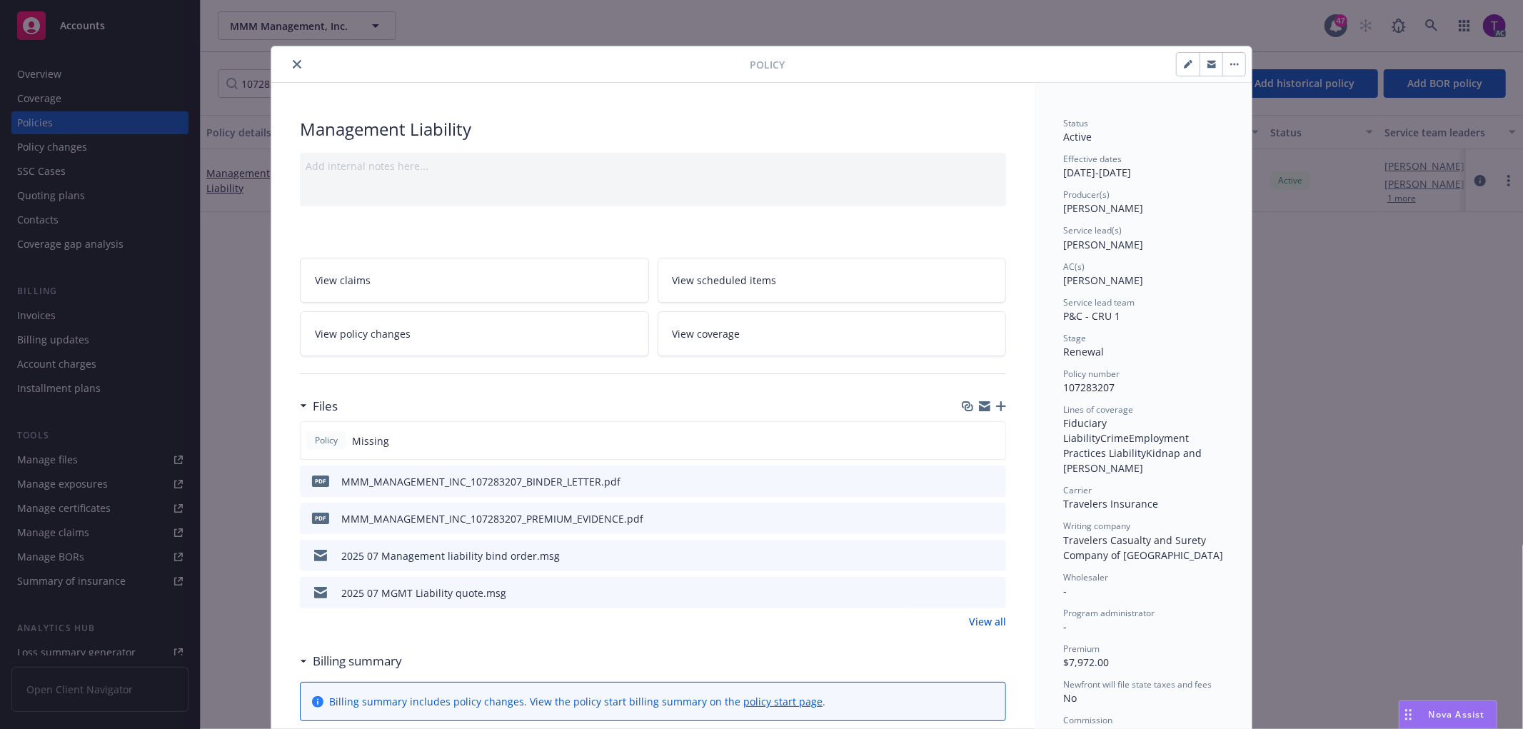
click at [289, 63] on button "close" at bounding box center [297, 64] width 17 height 17
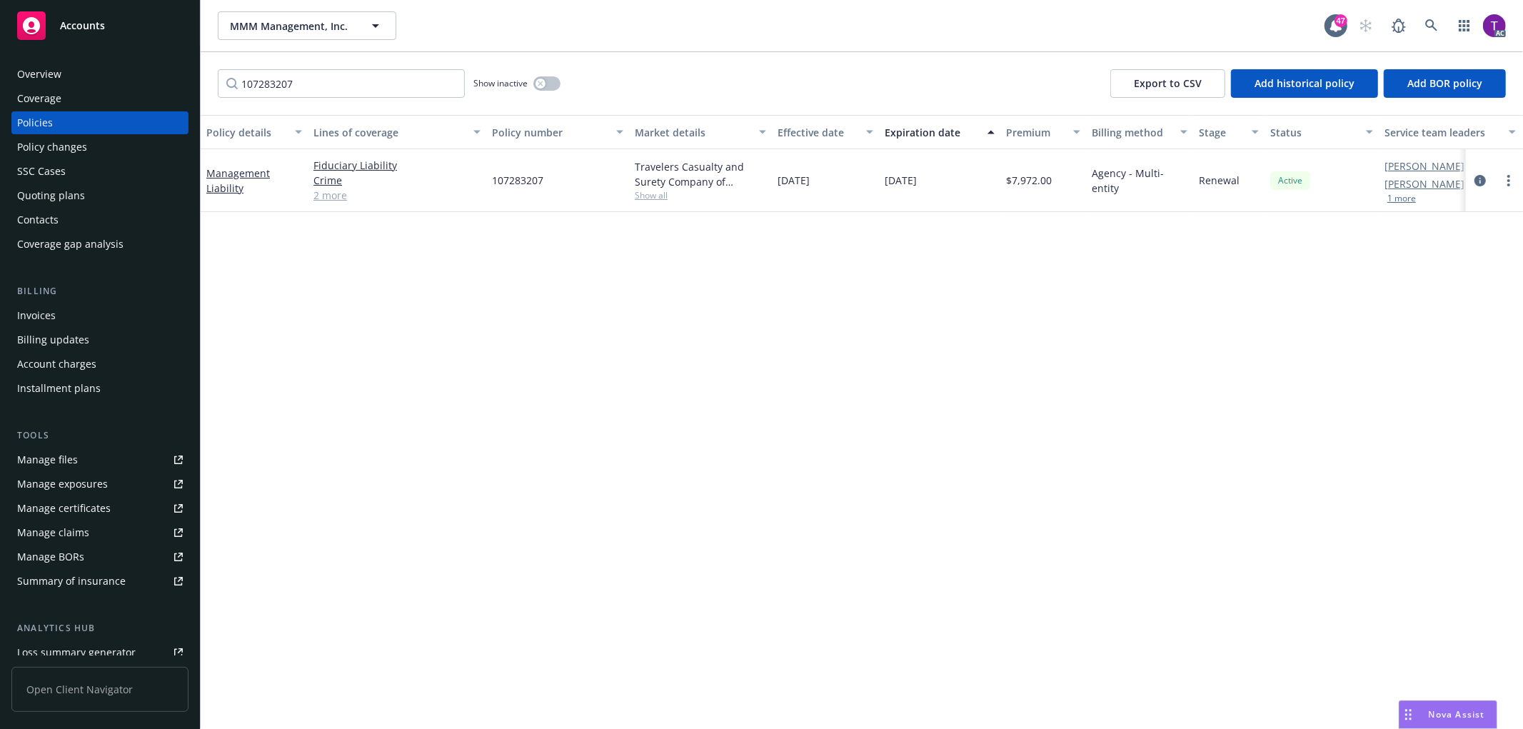
click at [34, 316] on div "Invoices" at bounding box center [36, 315] width 39 height 23
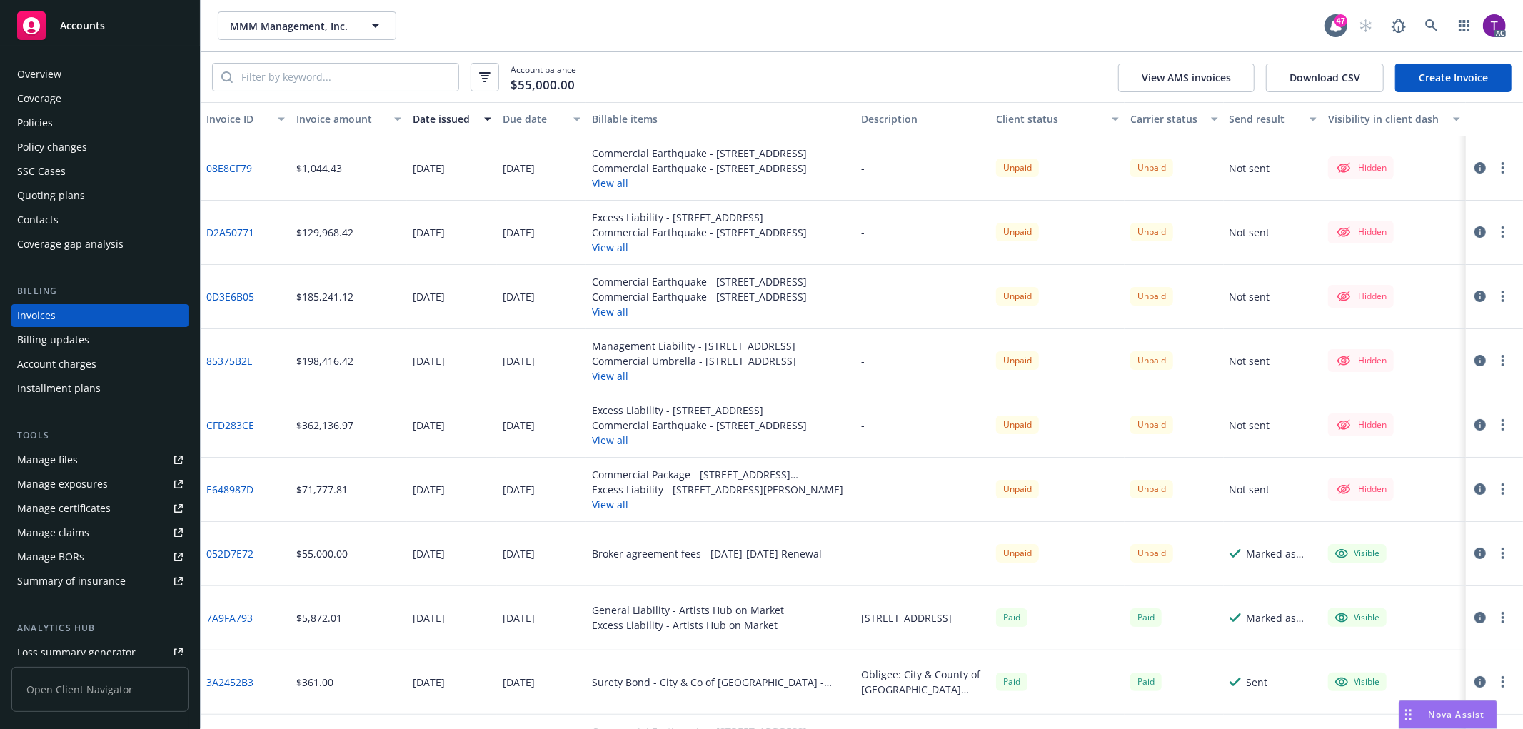
click at [230, 488] on link "E648987D" at bounding box center [229, 489] width 47 height 15
click at [104, 119] on div "Policies" at bounding box center [100, 122] width 166 height 23
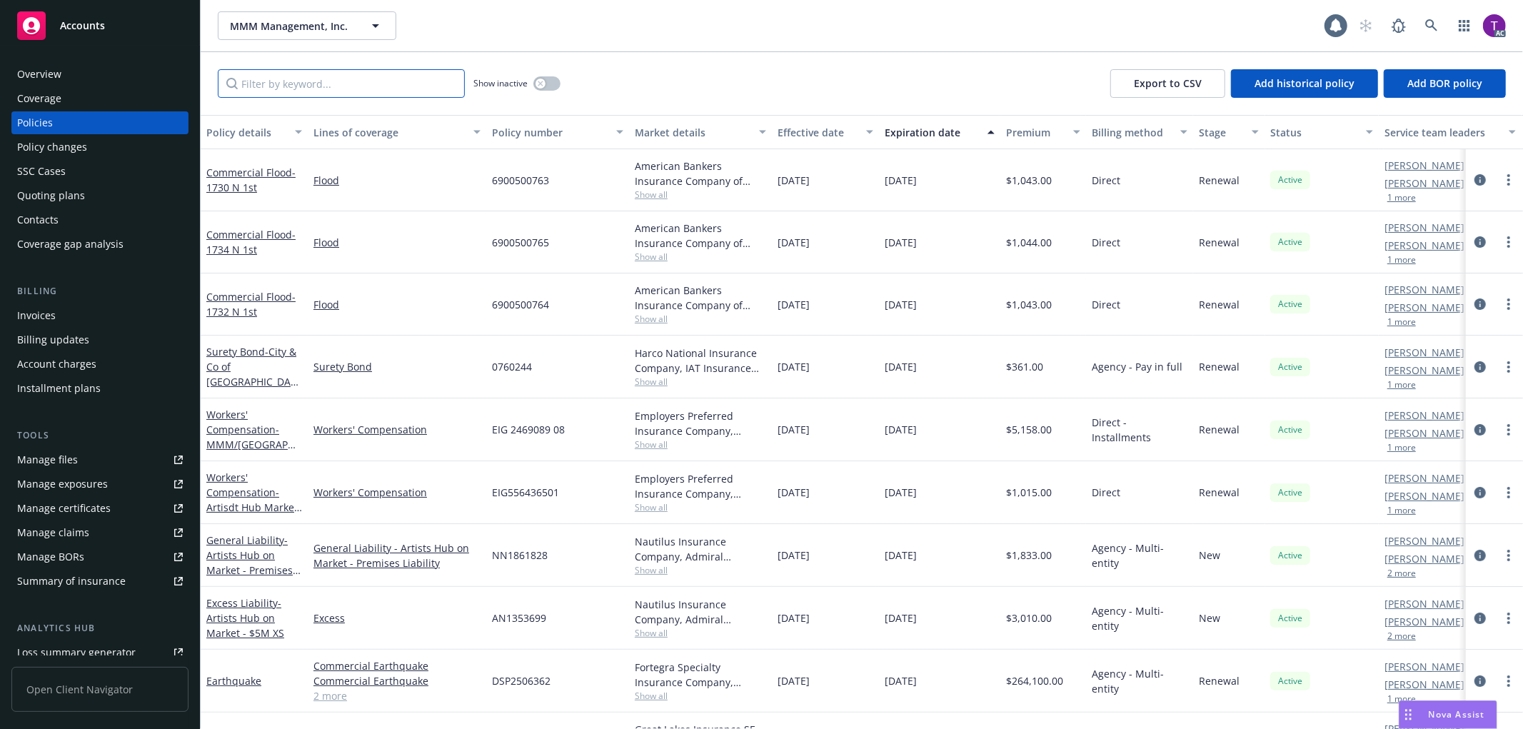
click at [294, 91] on input "Filter by keyword..." at bounding box center [341, 83] width 247 height 29
paste input "107283207"
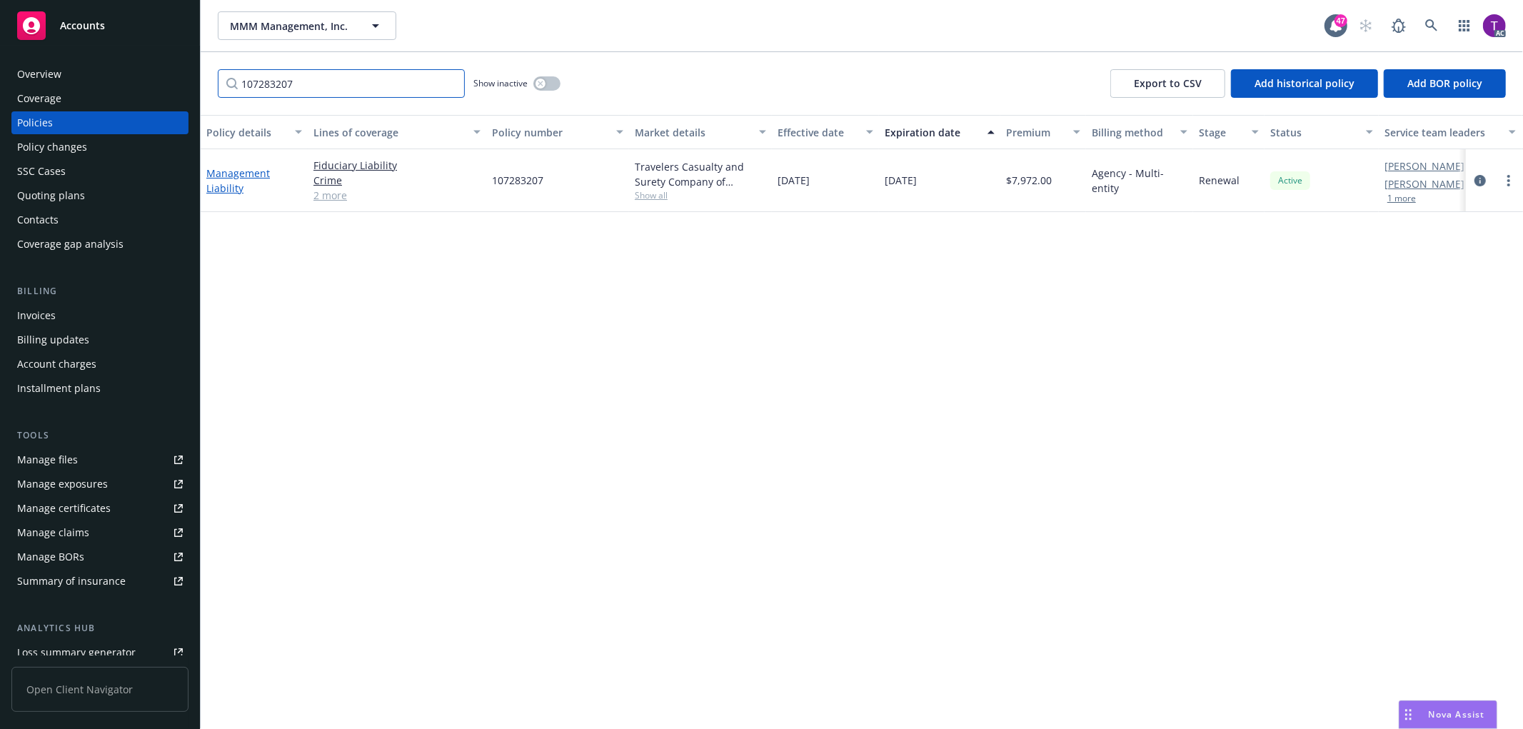
type input "107283207"
click at [230, 168] on link "Management Liability" at bounding box center [238, 180] width 64 height 29
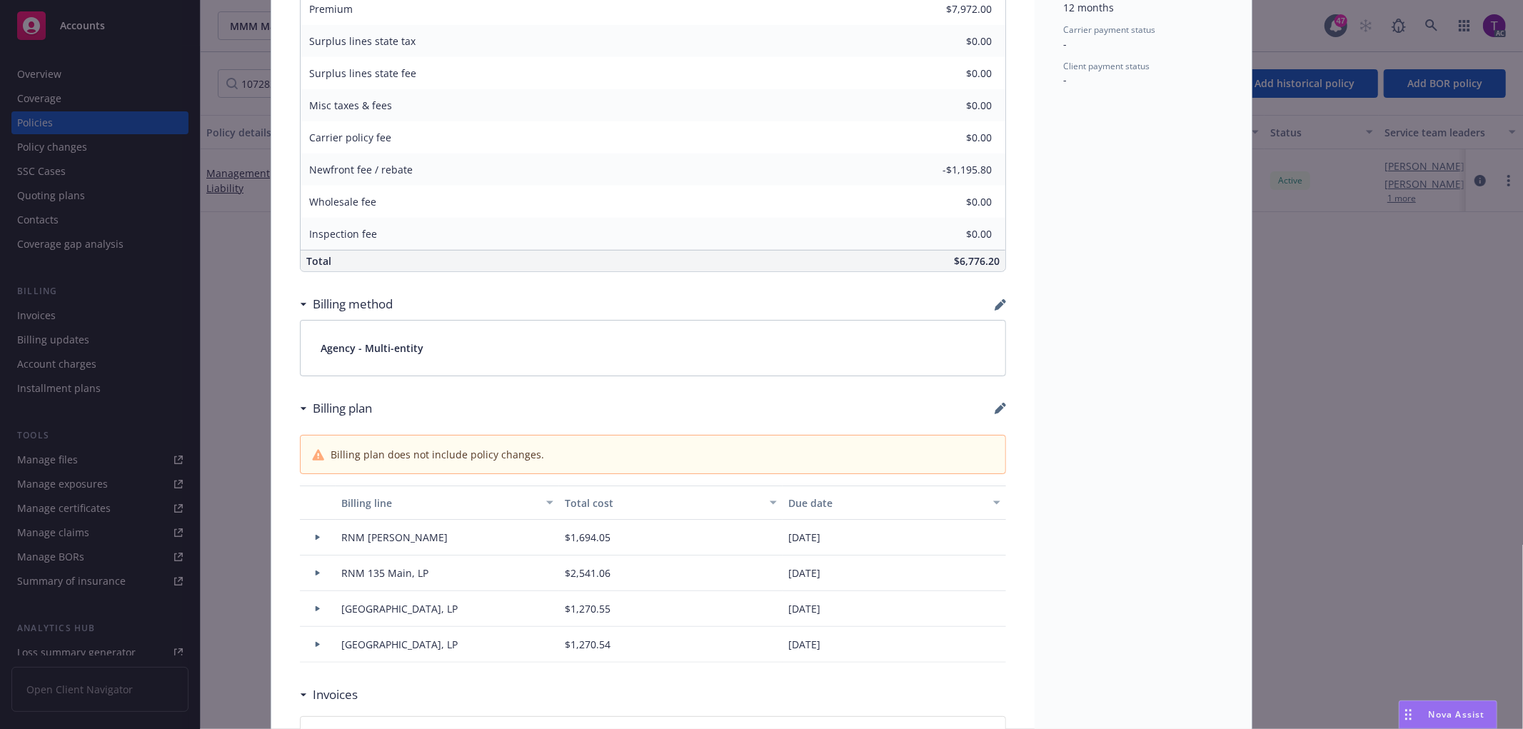
scroll to position [762, 0]
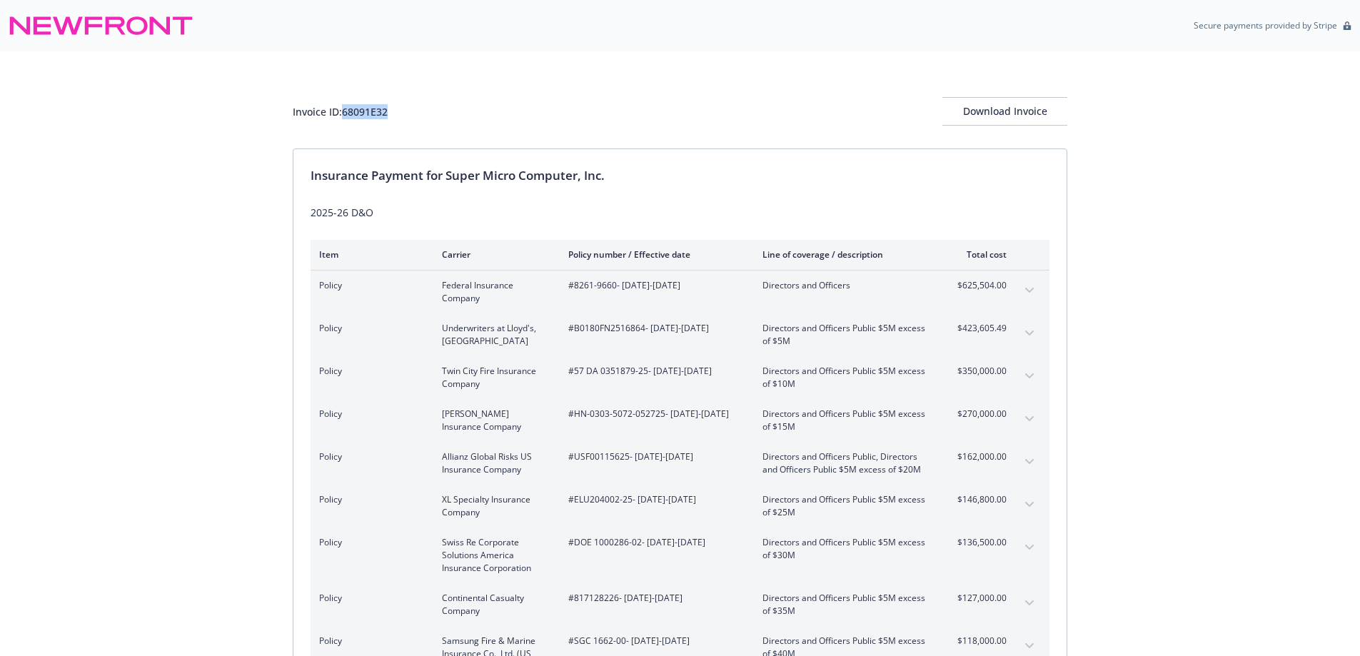
drag, startPoint x: 388, startPoint y: 114, endPoint x: 346, endPoint y: 113, distance: 41.4
click at [346, 113] on div "Invoice ID: 68091E32" at bounding box center [340, 111] width 95 height 15
copy div "68091E32"
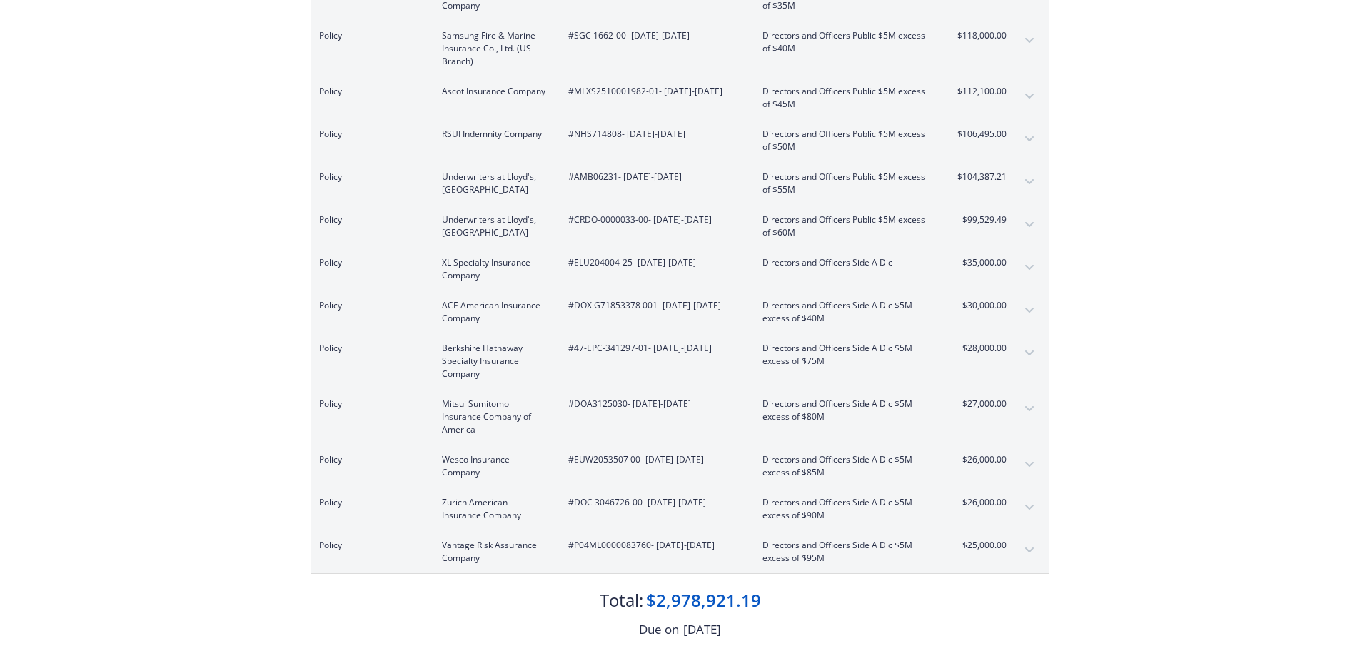
scroll to position [751, 0]
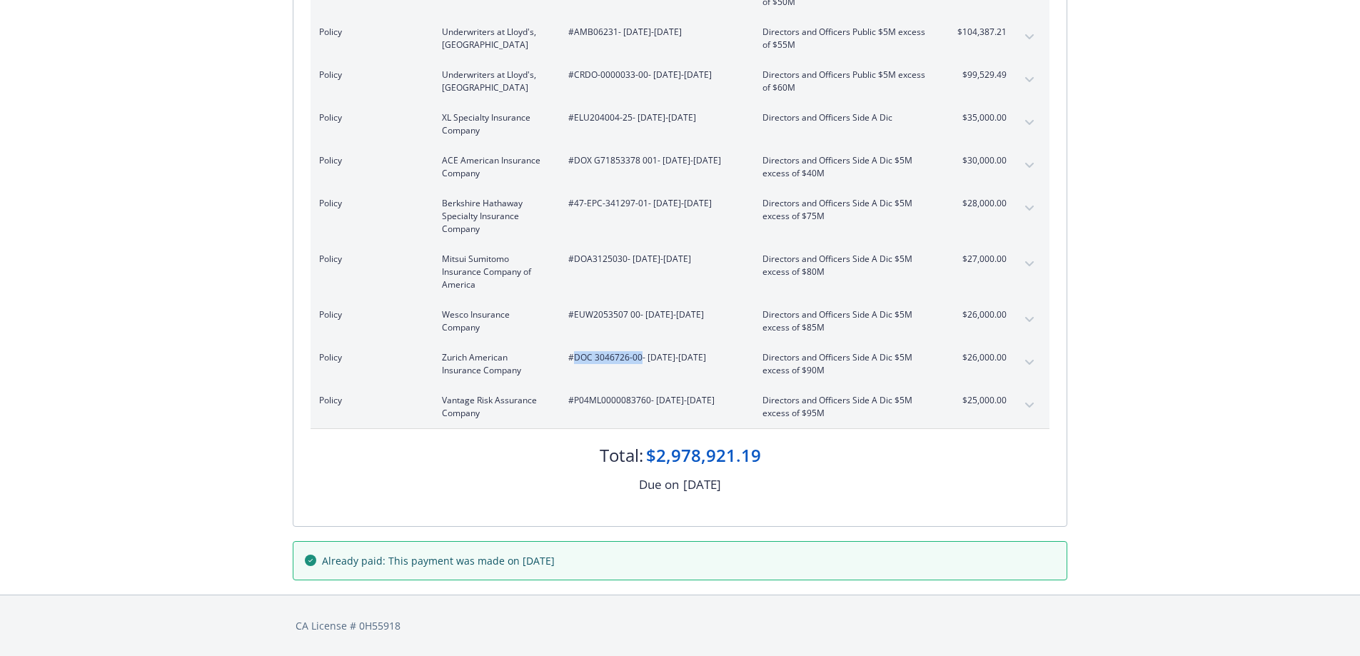
drag, startPoint x: 642, startPoint y: 360, endPoint x: 575, endPoint y: 358, distance: 67.1
click at [575, 358] on span "#DOC 3046726-00 - 05/08/2025-05/08/2026" at bounding box center [653, 357] width 171 height 13
copy span "DOC 3046726-00"
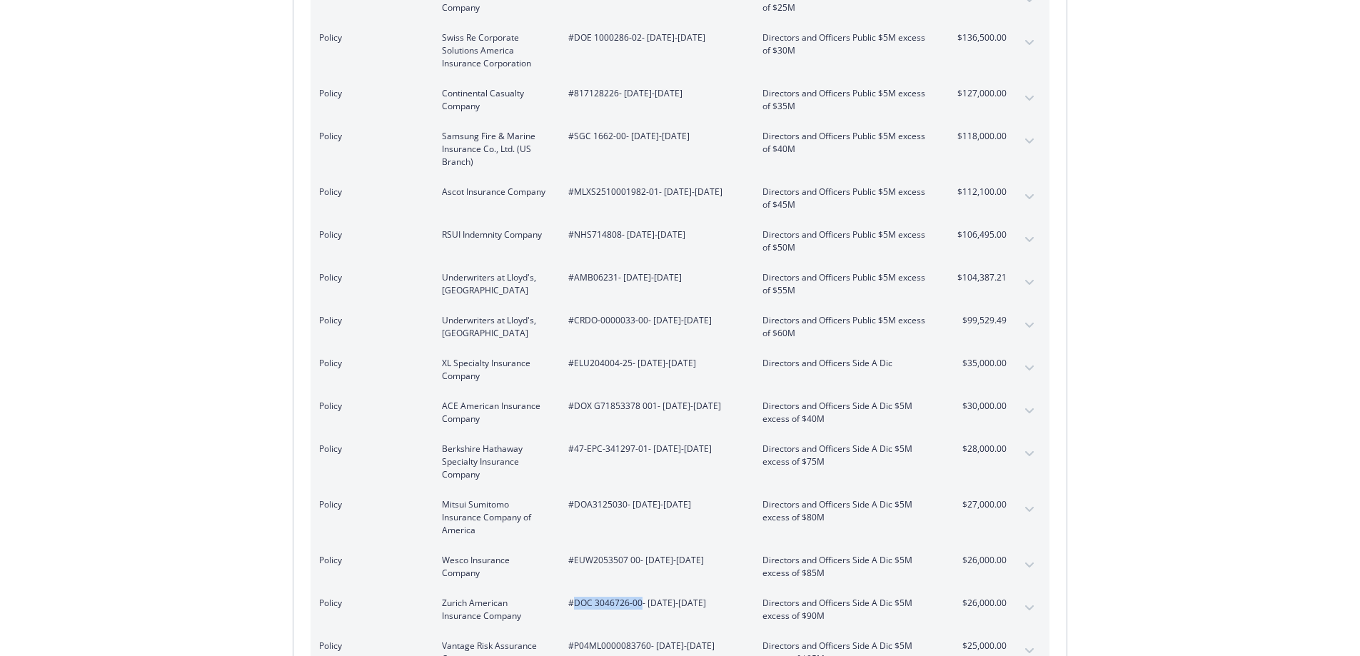
scroll to position [543, 0]
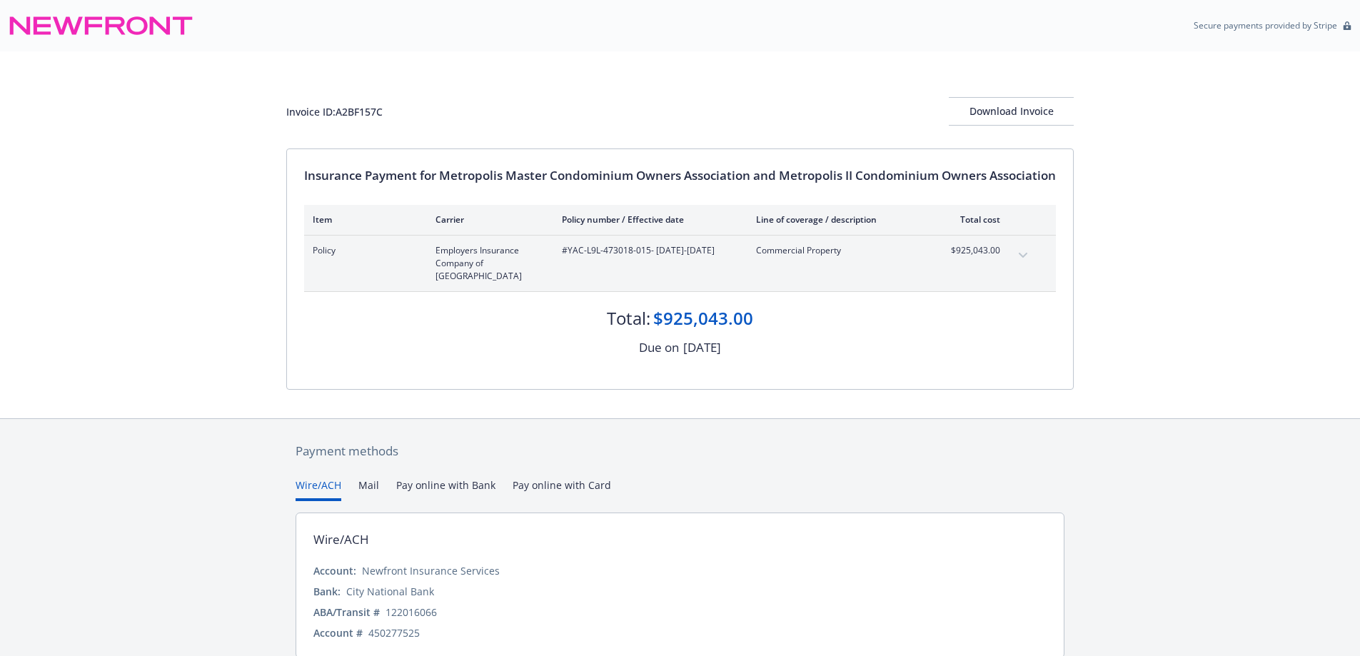
click at [1021, 249] on button "expand content" at bounding box center [1023, 255] width 23 height 23
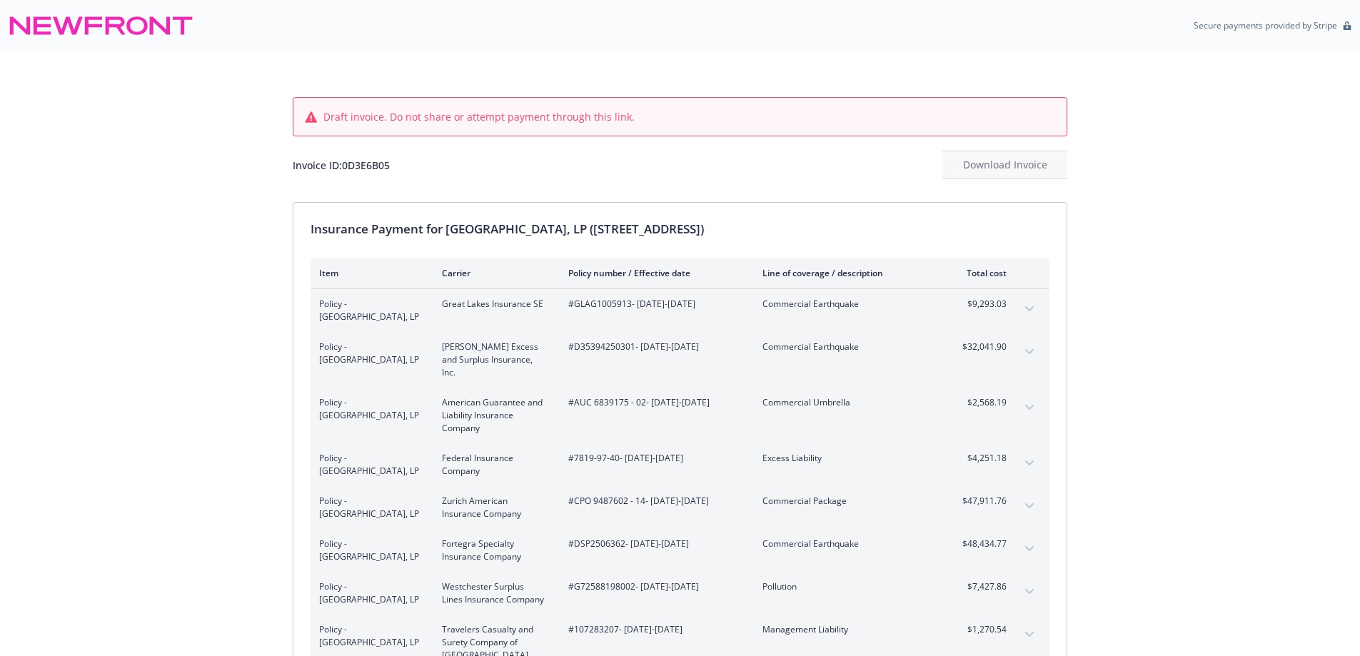
click at [219, 324] on div "Draft invoice. Do not share or attempt payment through this link. Invoice ID: 0…" at bounding box center [680, 472] width 1360 height 843
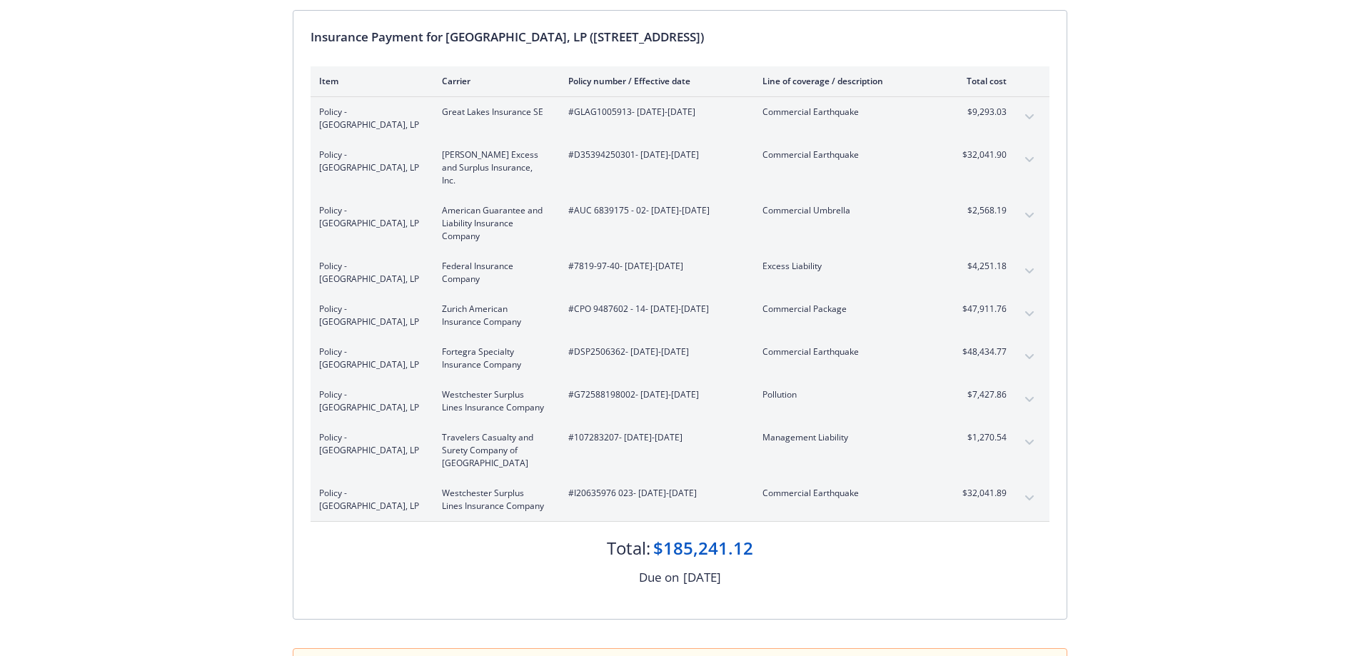
scroll to position [154, 0]
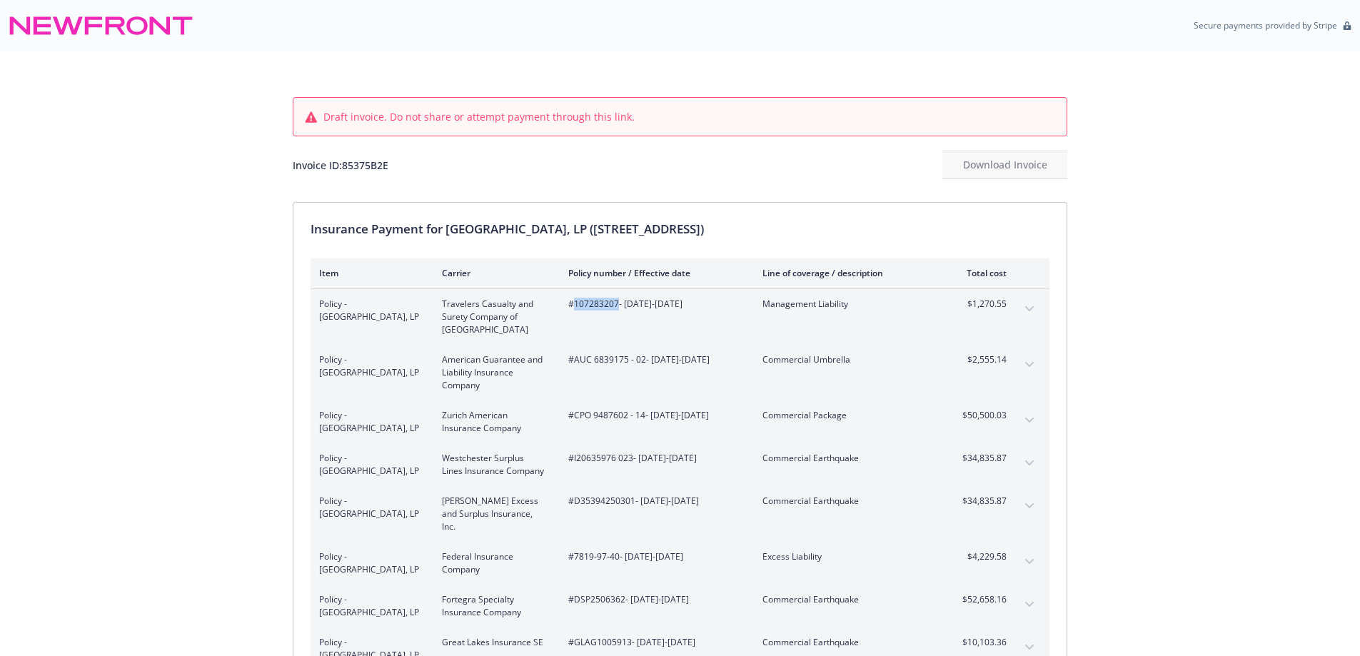
drag, startPoint x: 617, startPoint y: 306, endPoint x: 573, endPoint y: 314, distance: 45.0
click at [573, 314] on div "#107283207 - [DATE]-[DATE]" at bounding box center [653, 317] width 171 height 39
copy span "107283207"
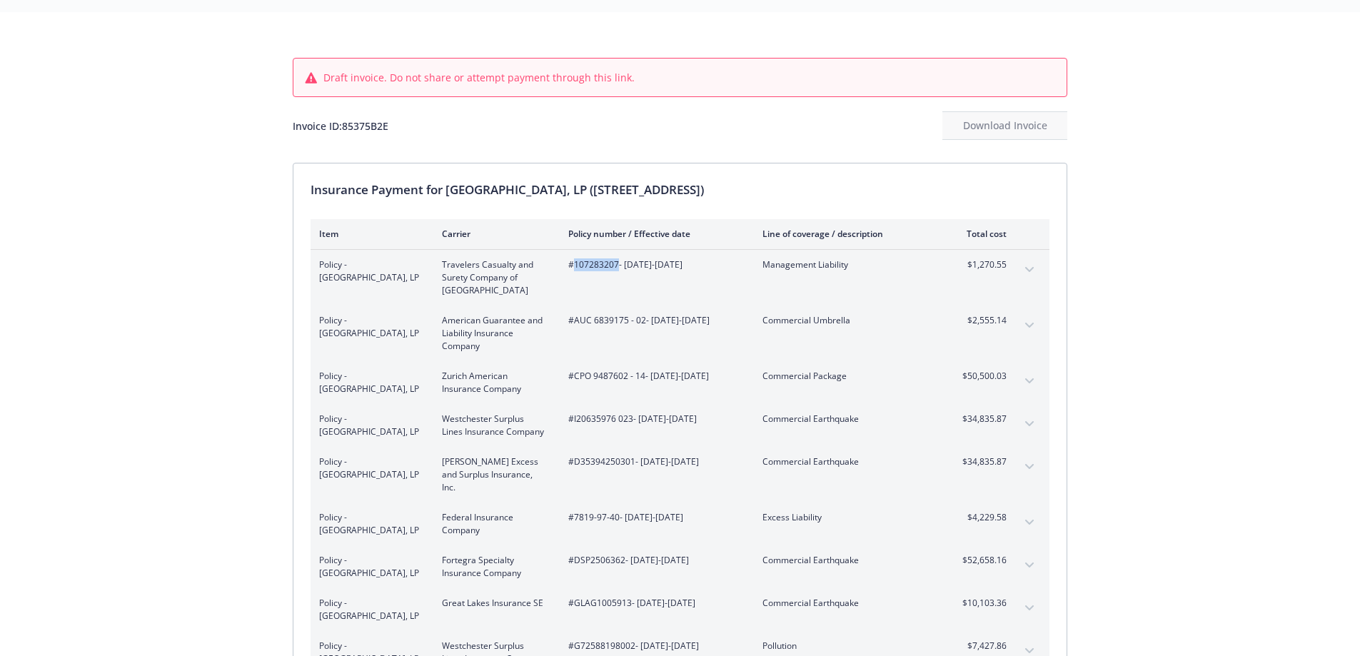
scroll to position [286, 0]
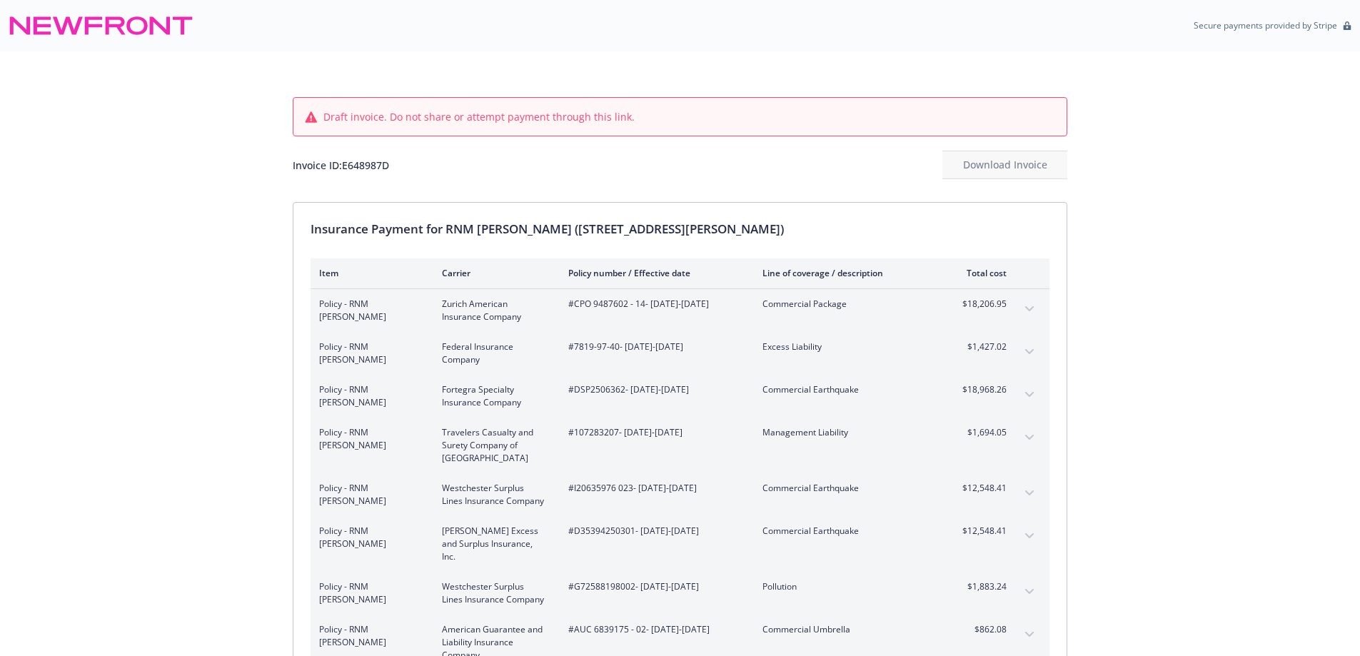
click at [207, 439] on div "Draft invoice. Do not share or attempt payment through this link. Invoice ID: E…" at bounding box center [680, 472] width 1360 height 843
